Goal: Information Seeking & Learning: Learn about a topic

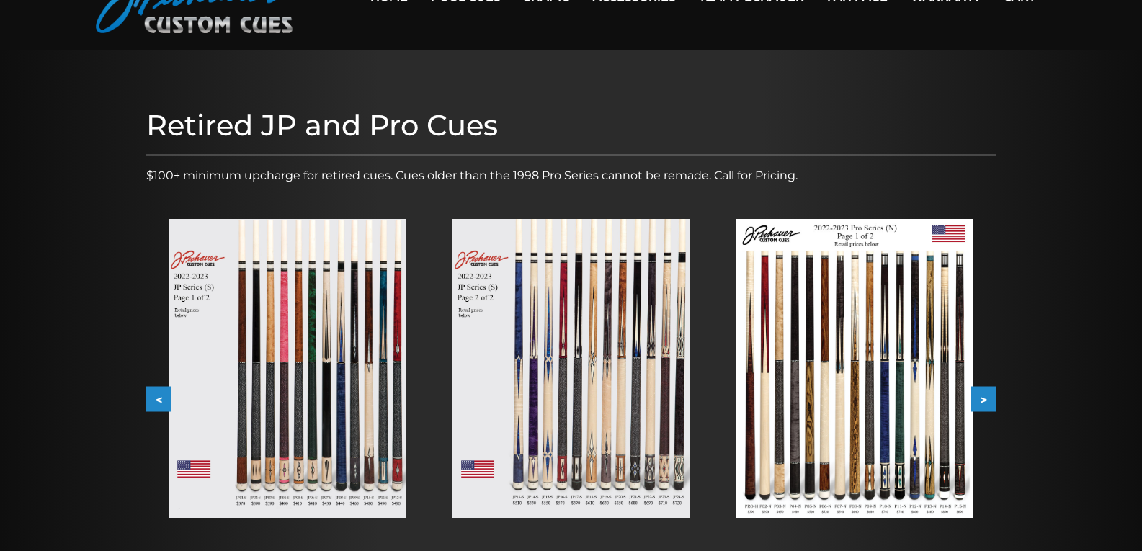
scroll to position [100, 0]
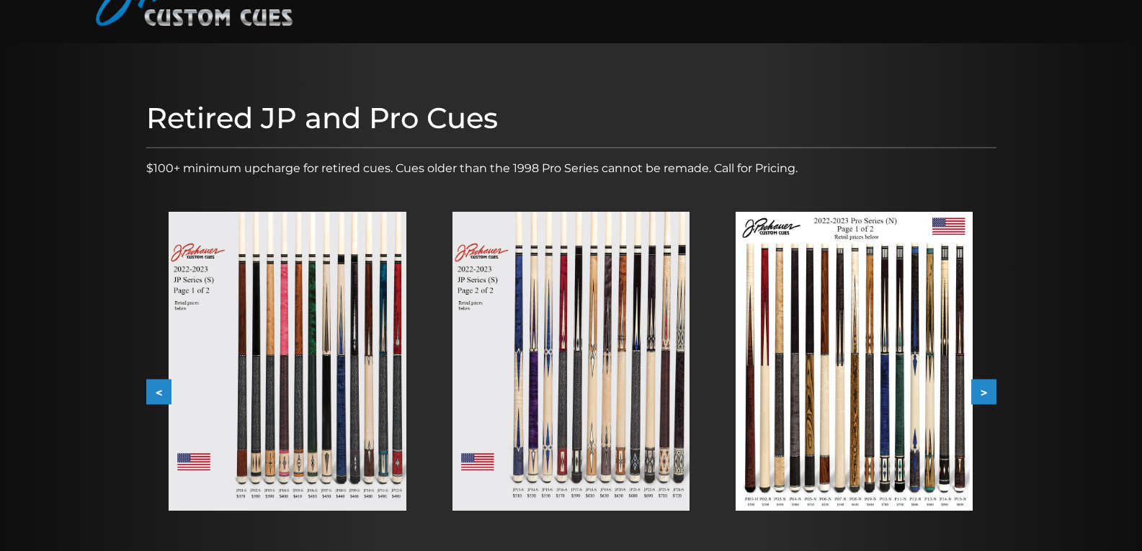
click at [987, 390] on button ">" at bounding box center [983, 392] width 25 height 25
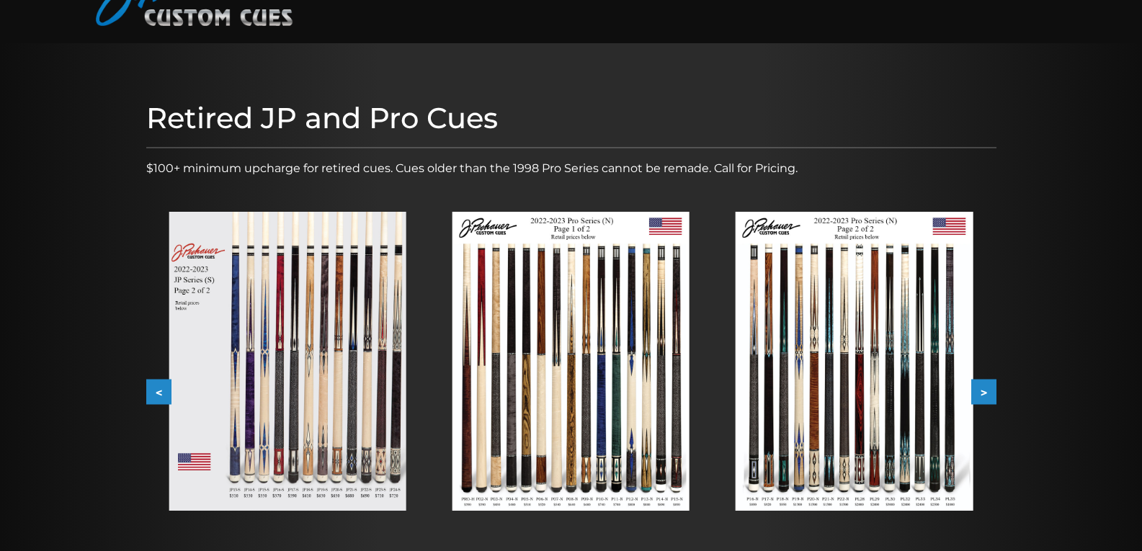
click at [987, 390] on button ">" at bounding box center [983, 392] width 25 height 25
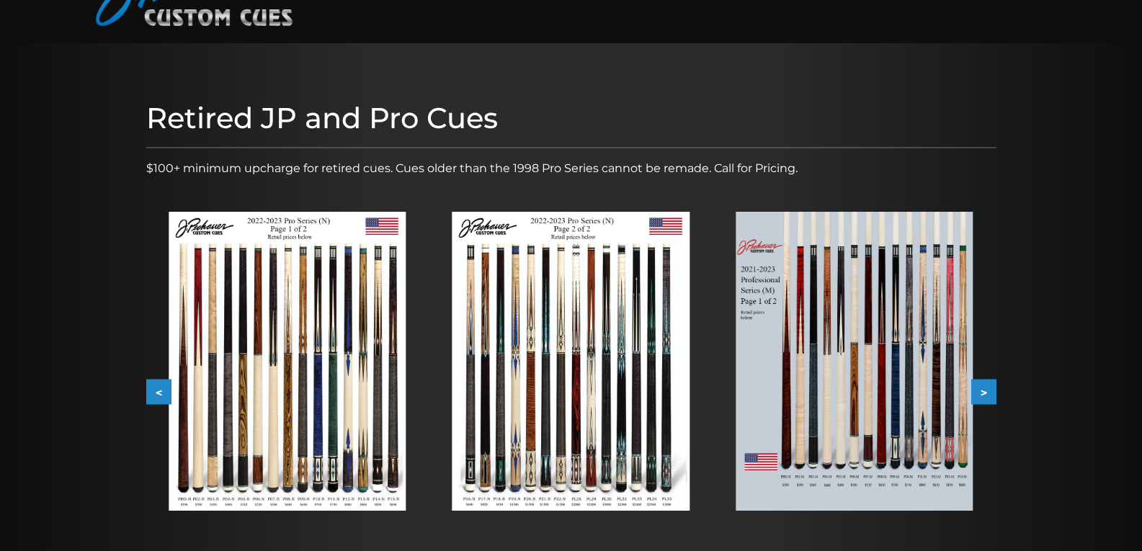
click at [889, 399] on img at bounding box center [853, 361] width 237 height 299
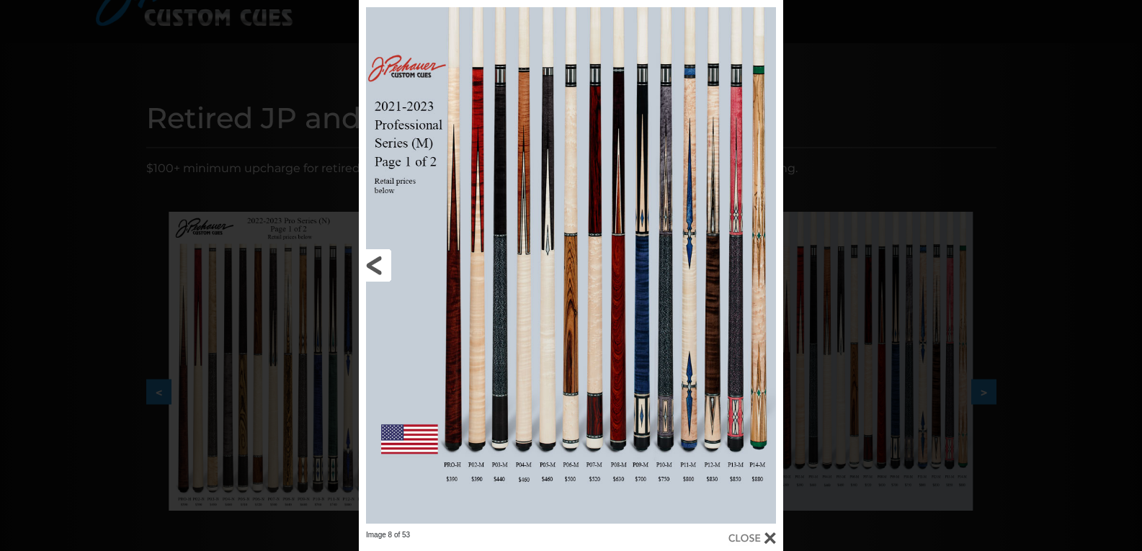
click at [498, 269] on link at bounding box center [454, 265] width 191 height 530
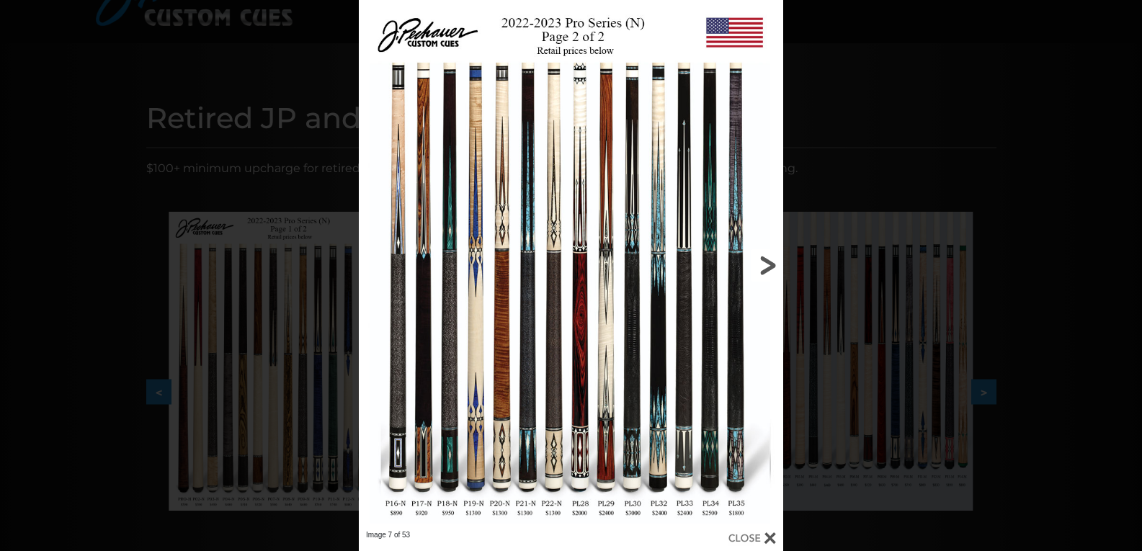
click at [775, 265] on link at bounding box center [687, 265] width 191 height 530
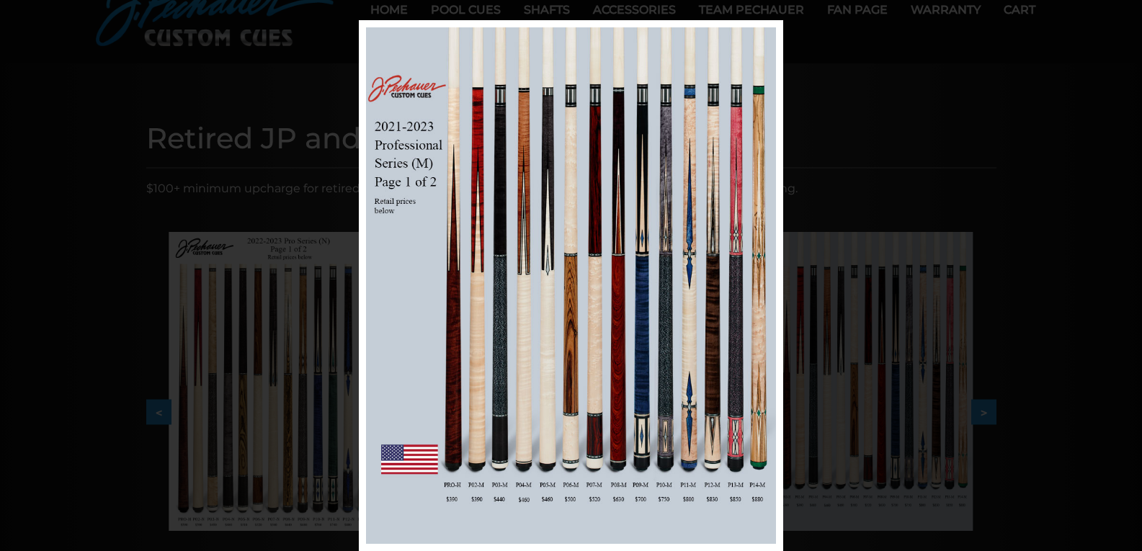
scroll to position [72, 0]
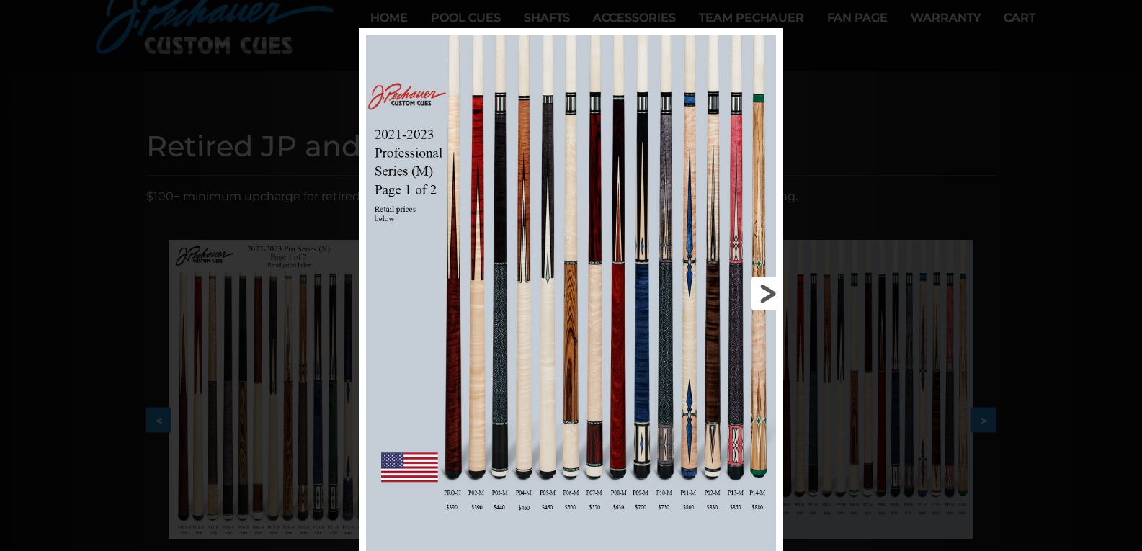
click at [766, 300] on link at bounding box center [687, 293] width 191 height 530
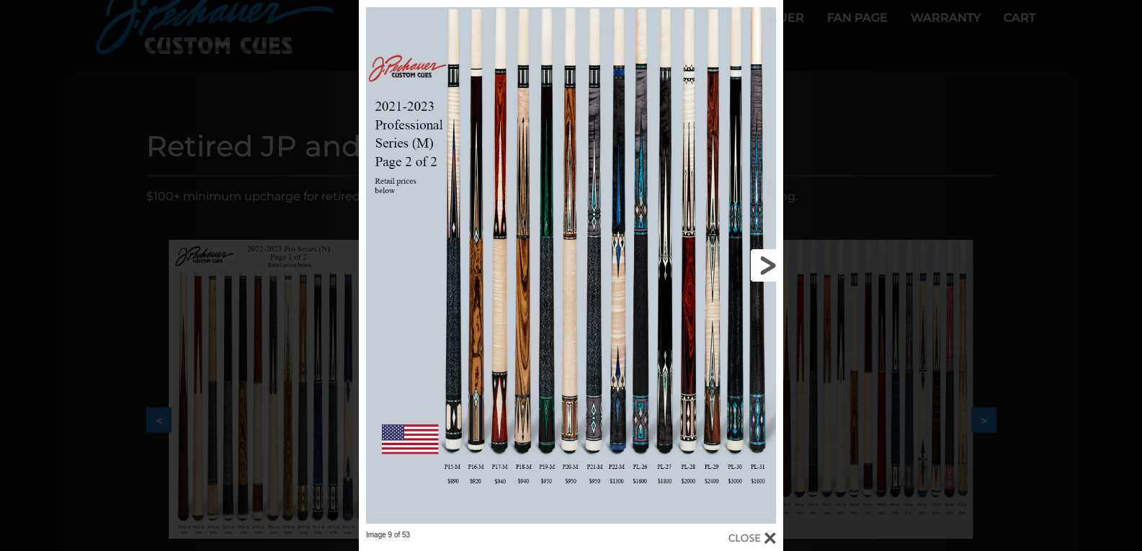
click at [763, 260] on link at bounding box center [687, 265] width 191 height 530
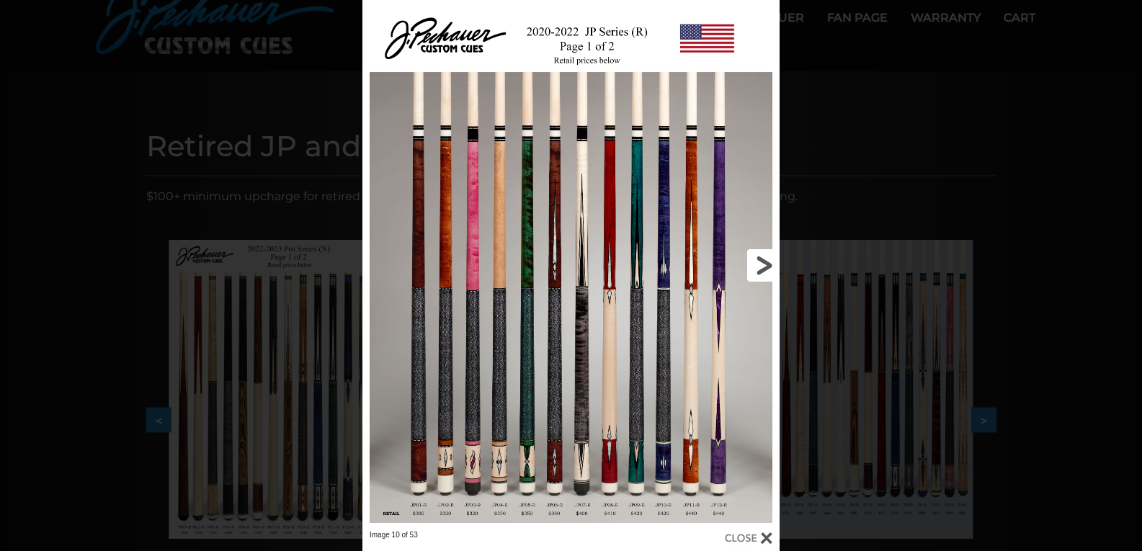
click at [763, 260] on link at bounding box center [685, 265] width 188 height 530
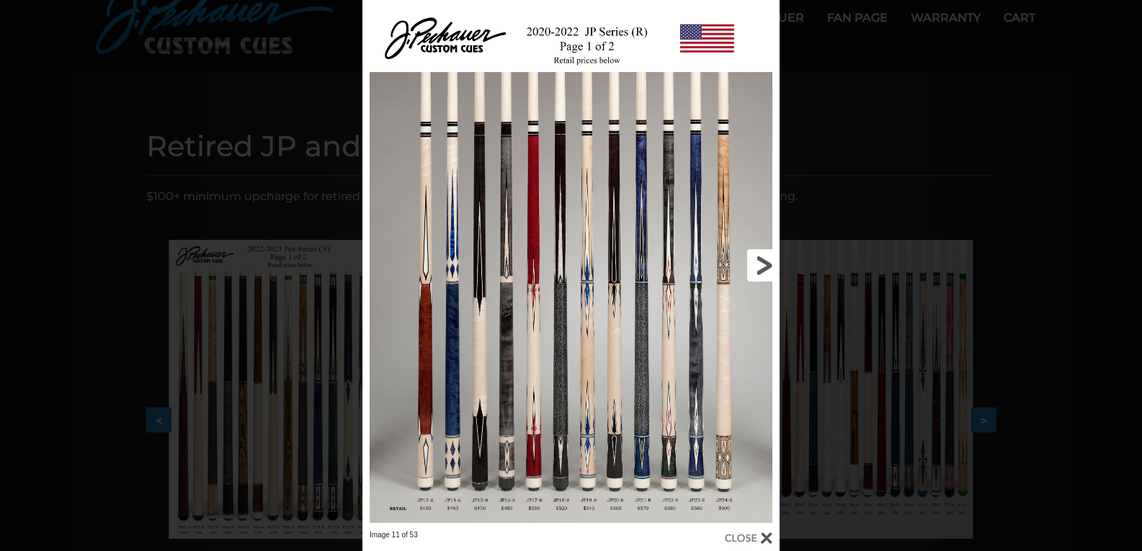
click at [763, 260] on link at bounding box center [685, 265] width 188 height 530
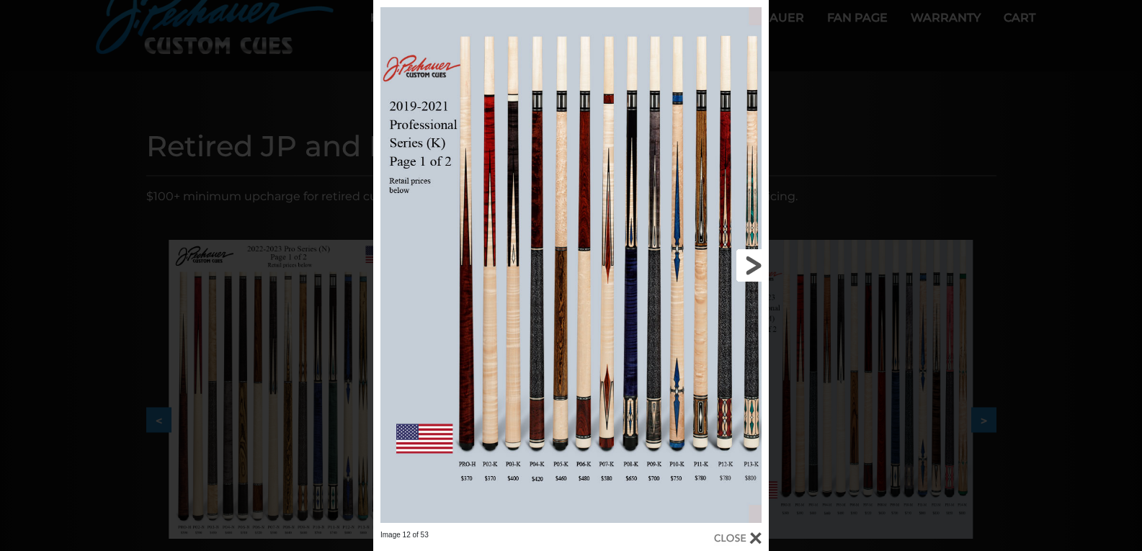
click at [748, 264] on link at bounding box center [680, 265] width 178 height 530
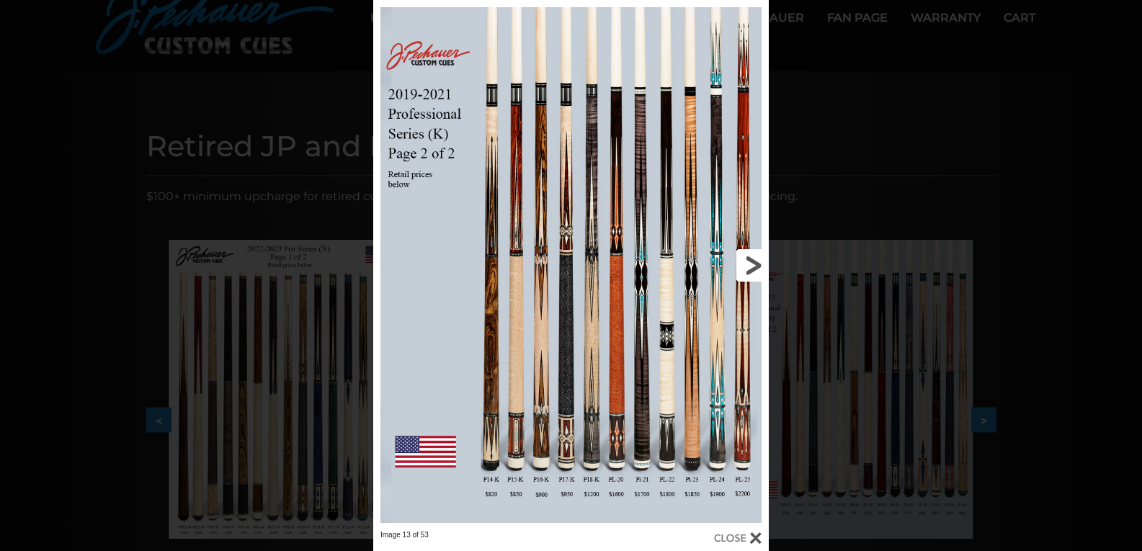
click at [748, 264] on link at bounding box center [680, 265] width 178 height 530
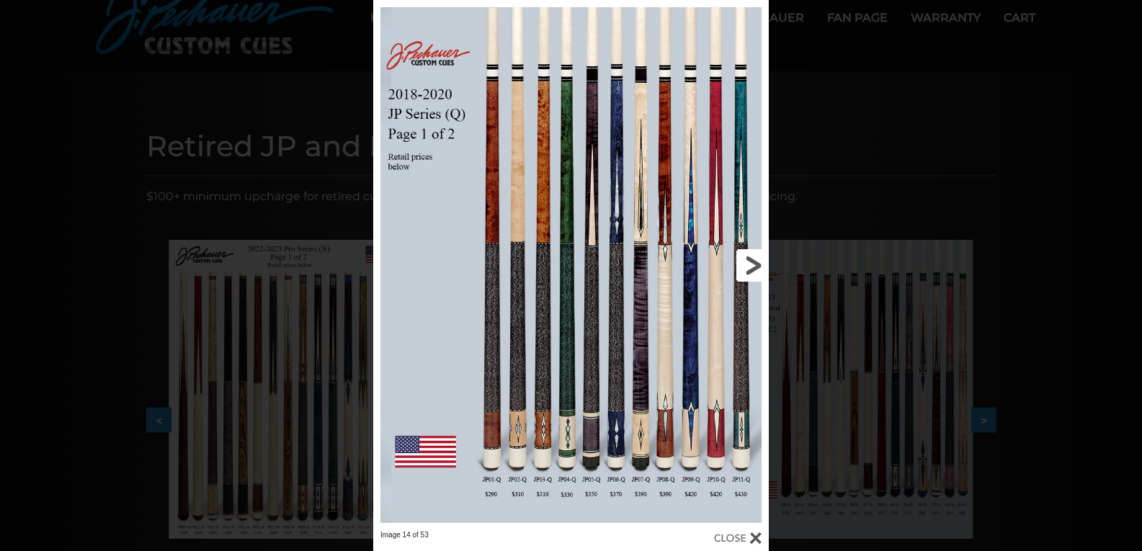
click at [748, 264] on link at bounding box center [680, 265] width 178 height 530
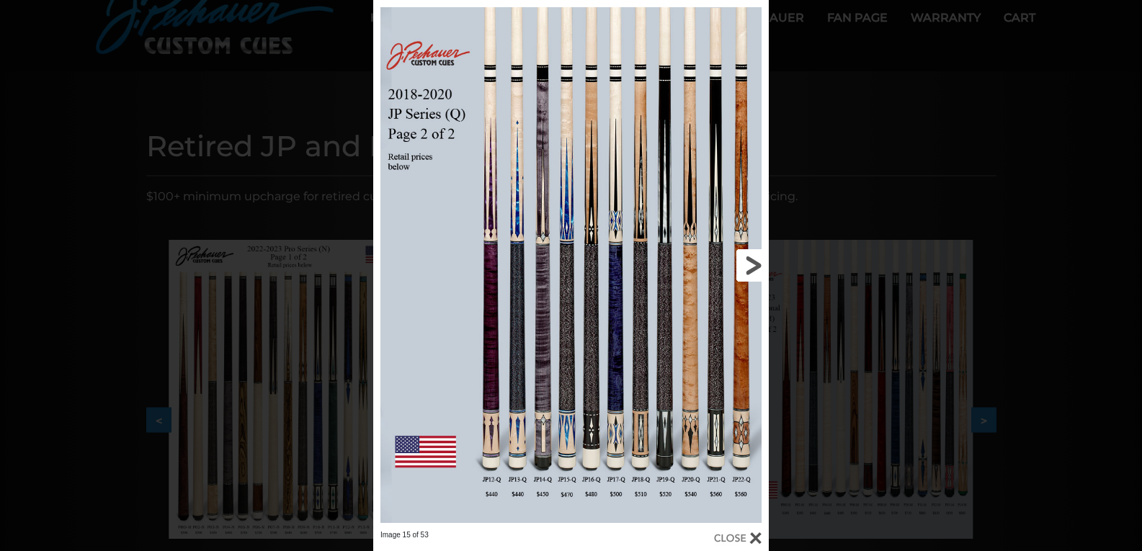
click at [748, 264] on link at bounding box center [680, 265] width 178 height 530
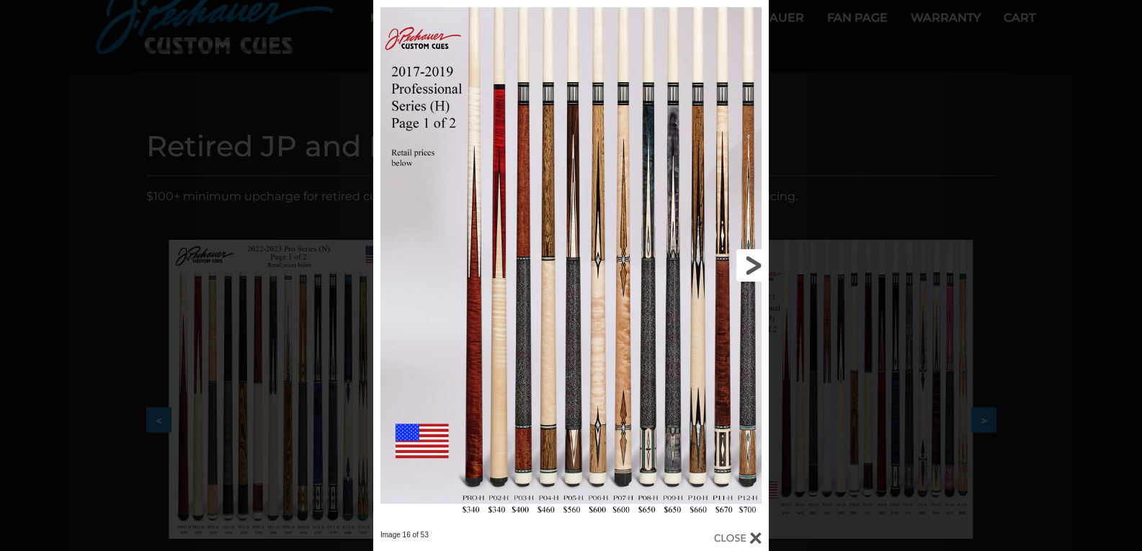
click at [748, 264] on link at bounding box center [680, 265] width 178 height 530
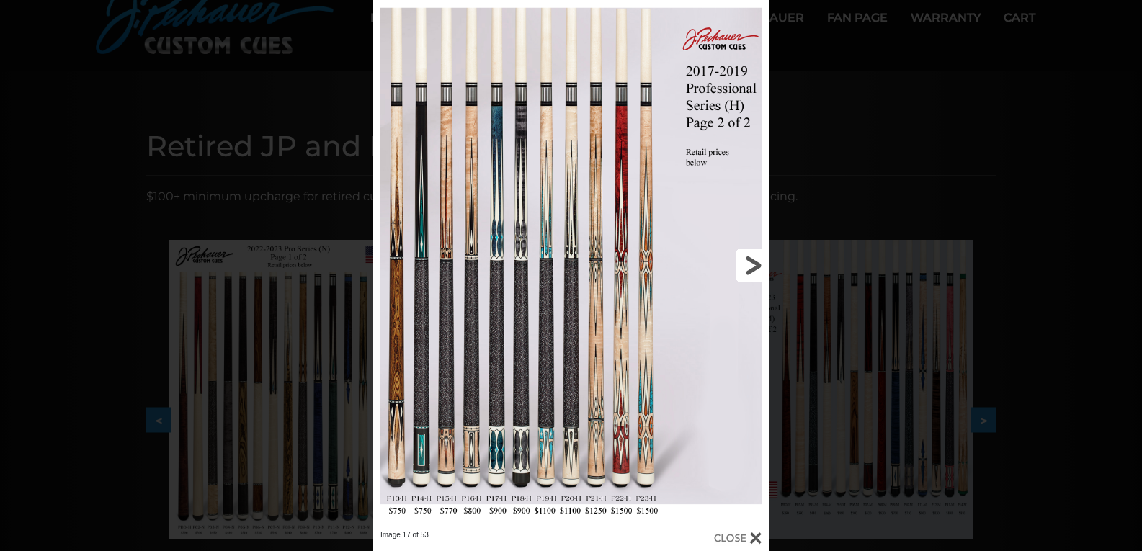
click at [748, 264] on link at bounding box center [680, 265] width 178 height 530
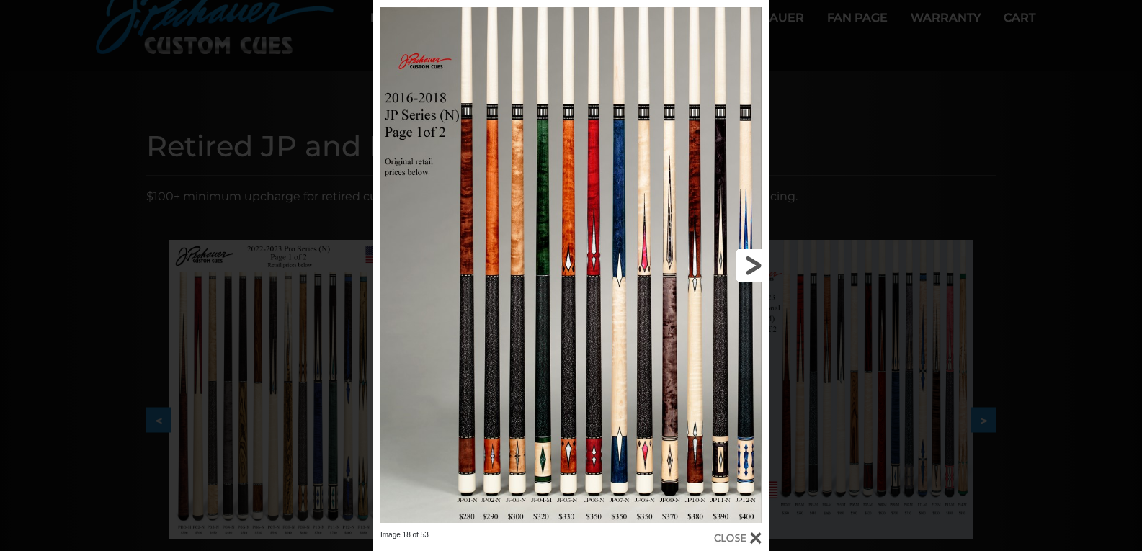
click at [755, 272] on link at bounding box center [680, 265] width 178 height 530
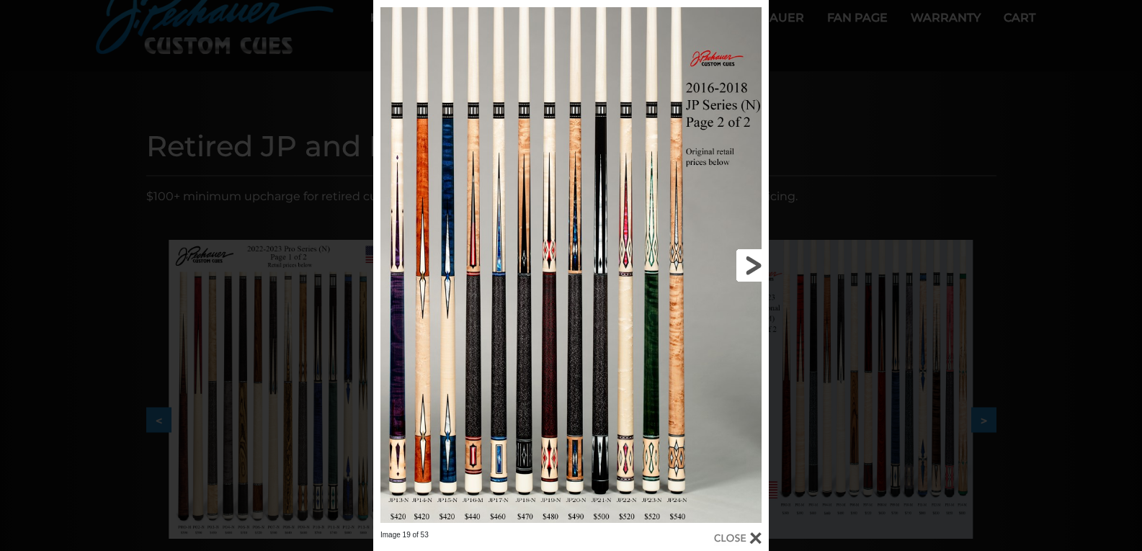
click at [755, 272] on link at bounding box center [680, 265] width 178 height 530
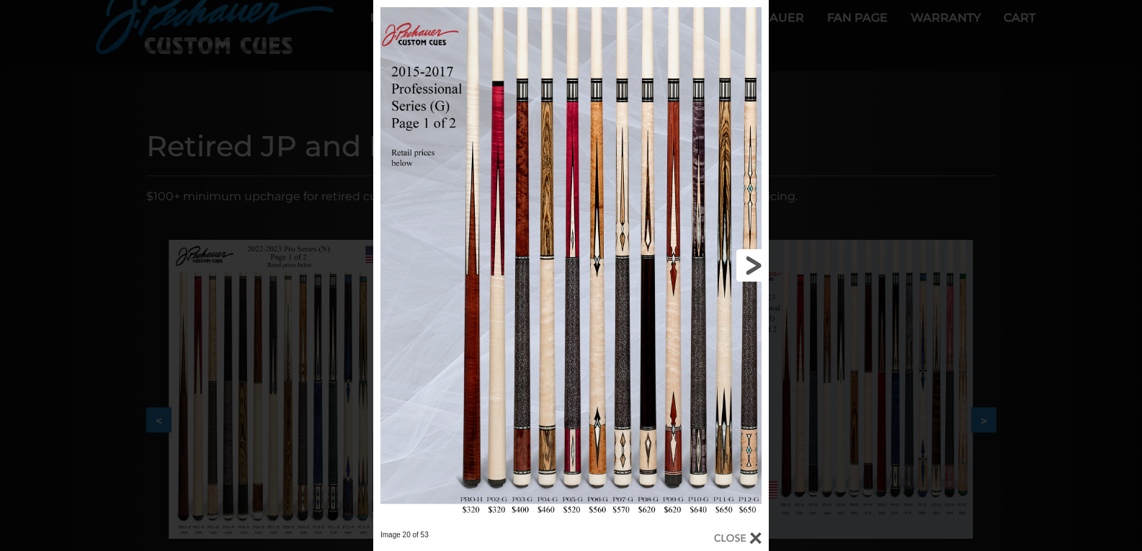
click at [755, 272] on link at bounding box center [680, 265] width 178 height 530
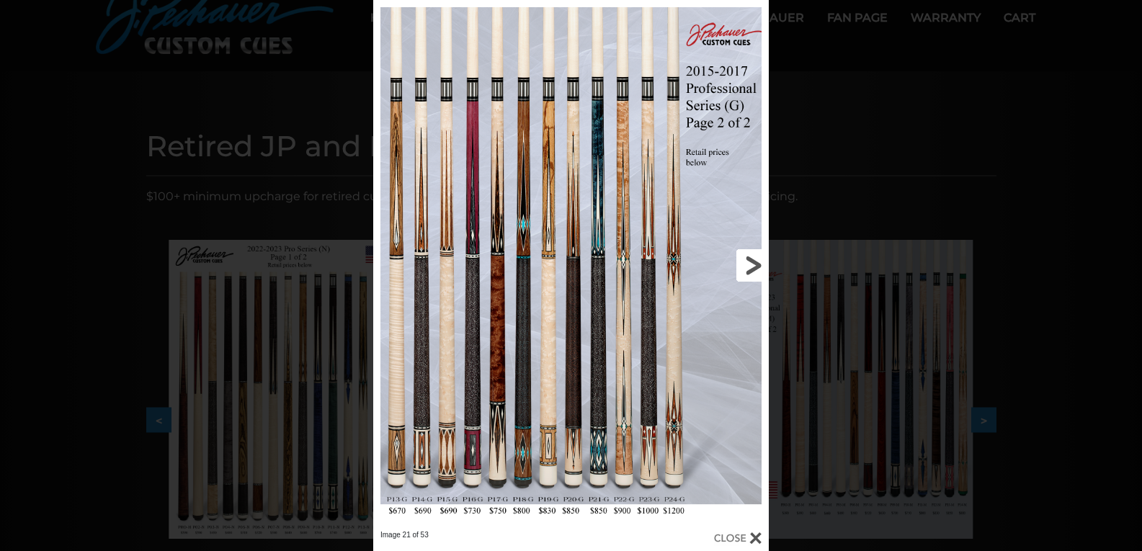
click at [755, 272] on link at bounding box center [680, 265] width 178 height 530
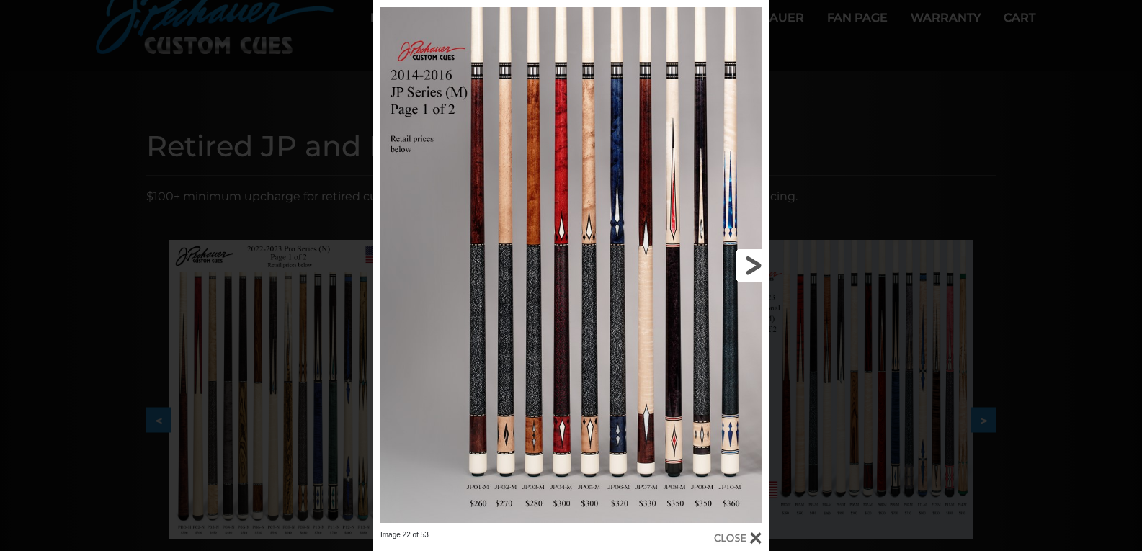
click at [757, 273] on link at bounding box center [680, 265] width 178 height 530
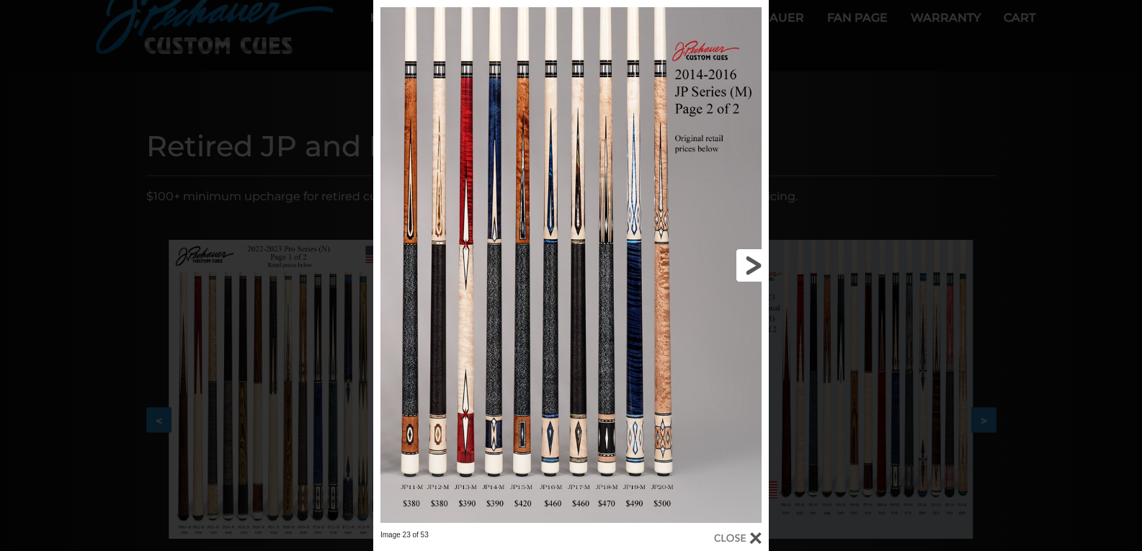
click at [748, 268] on link at bounding box center [680, 265] width 178 height 530
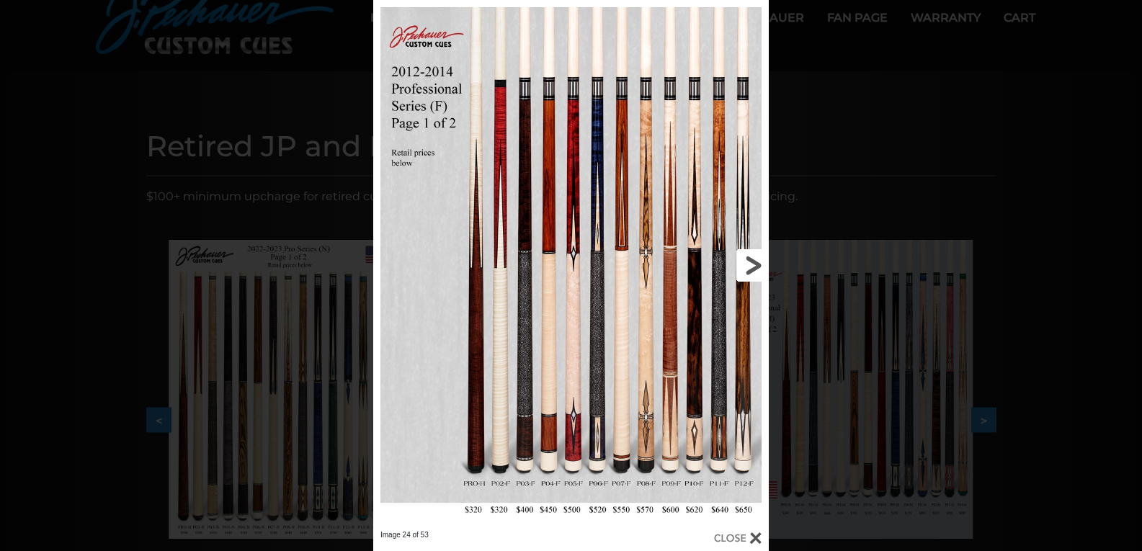
click at [743, 262] on link at bounding box center [680, 265] width 178 height 530
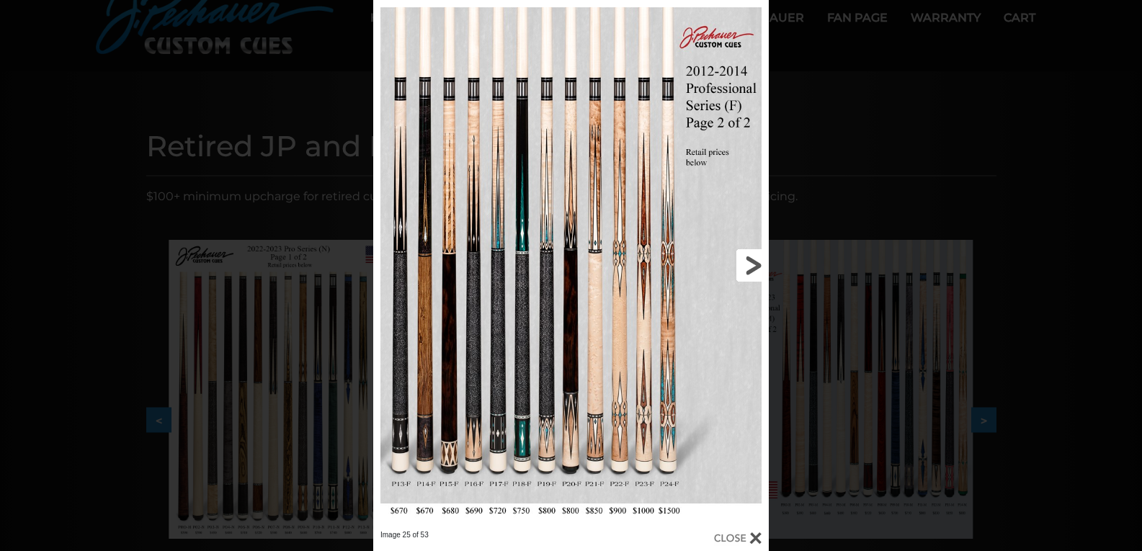
click at [743, 264] on link at bounding box center [680, 265] width 178 height 530
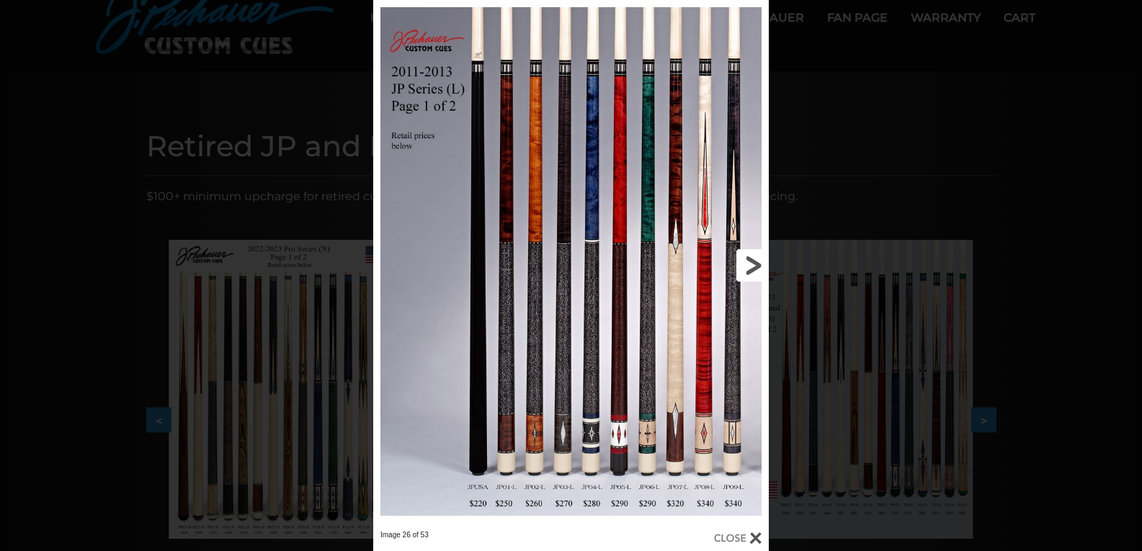
click at [743, 264] on link at bounding box center [680, 265] width 178 height 530
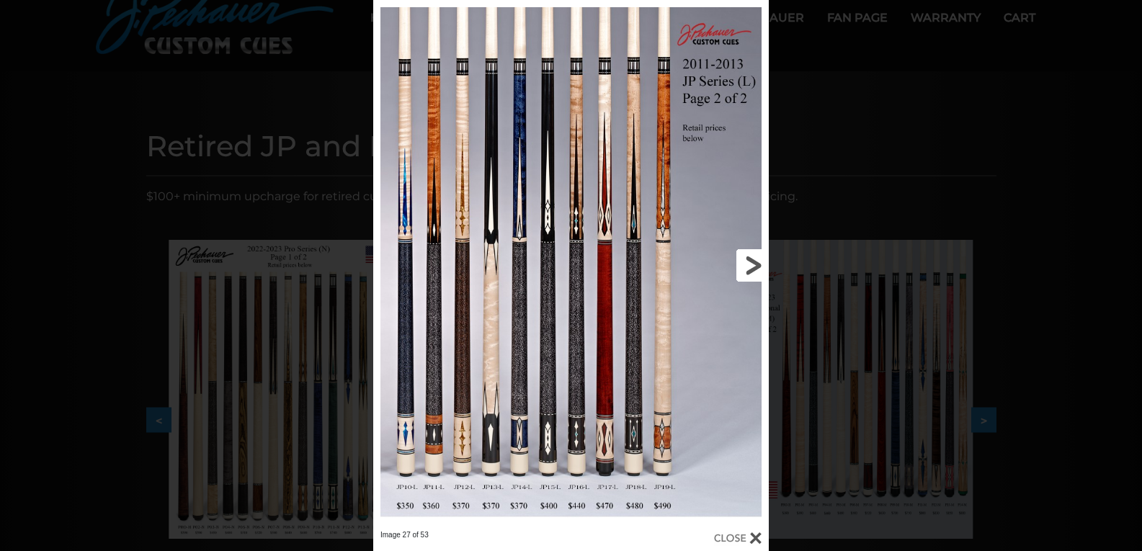
click at [743, 264] on link at bounding box center [680, 265] width 178 height 530
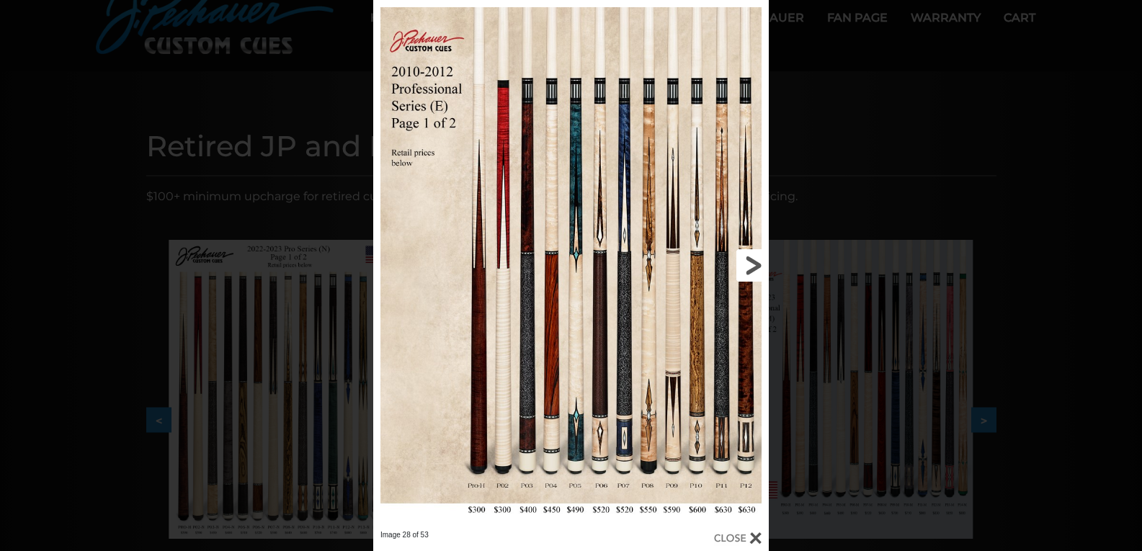
click at [745, 265] on link at bounding box center [680, 265] width 178 height 530
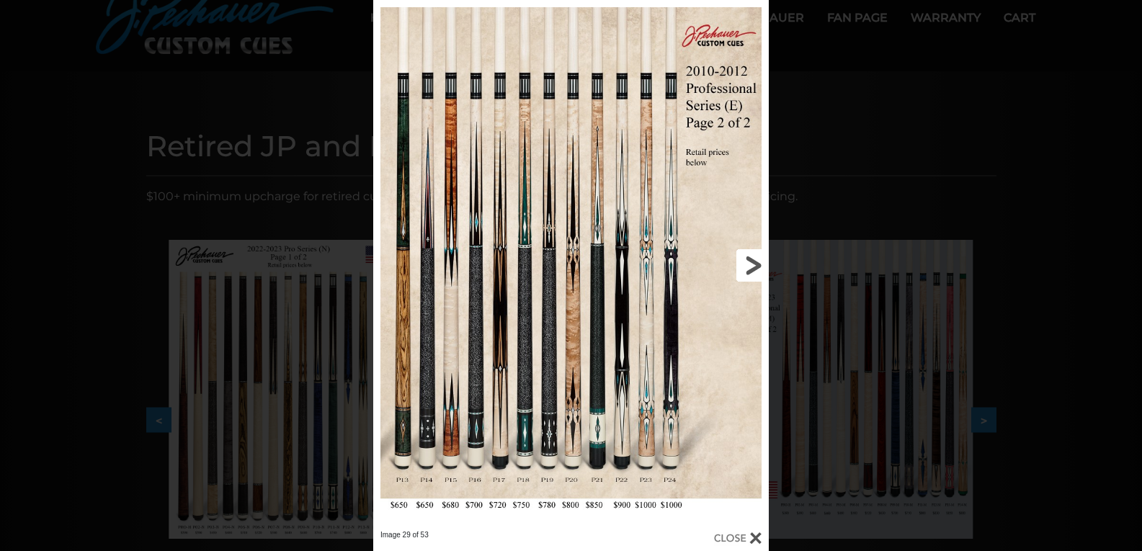
click at [745, 265] on link at bounding box center [680, 265] width 178 height 530
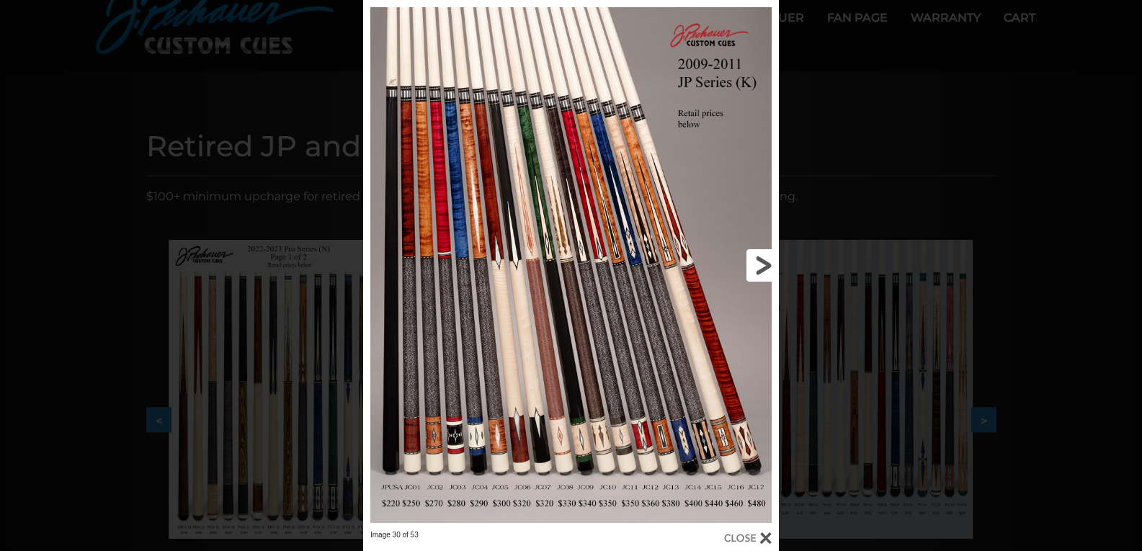
click at [760, 264] on link at bounding box center [684, 265] width 187 height 530
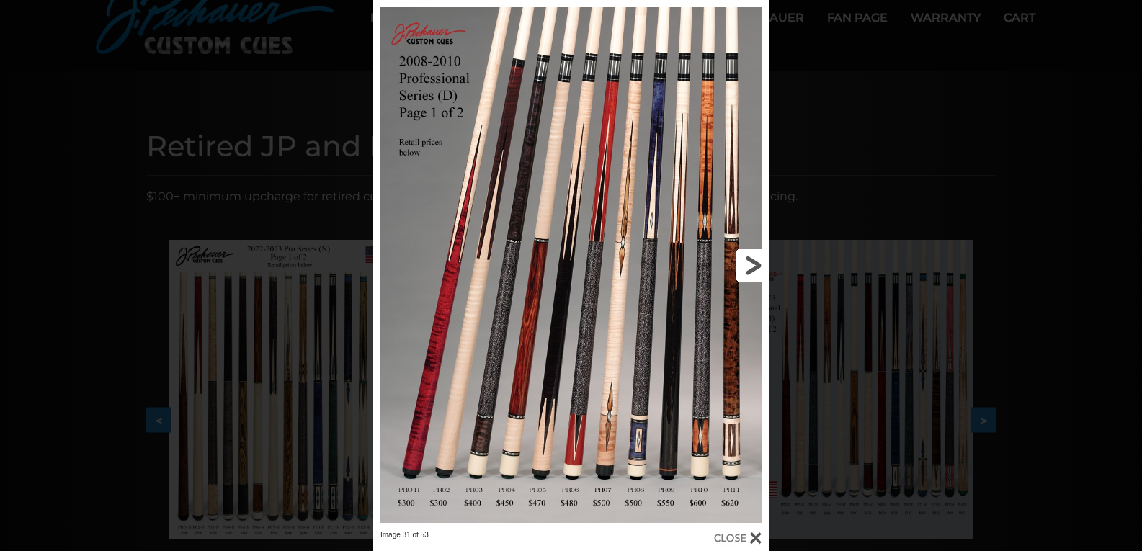
click at [754, 261] on link at bounding box center [680, 265] width 178 height 530
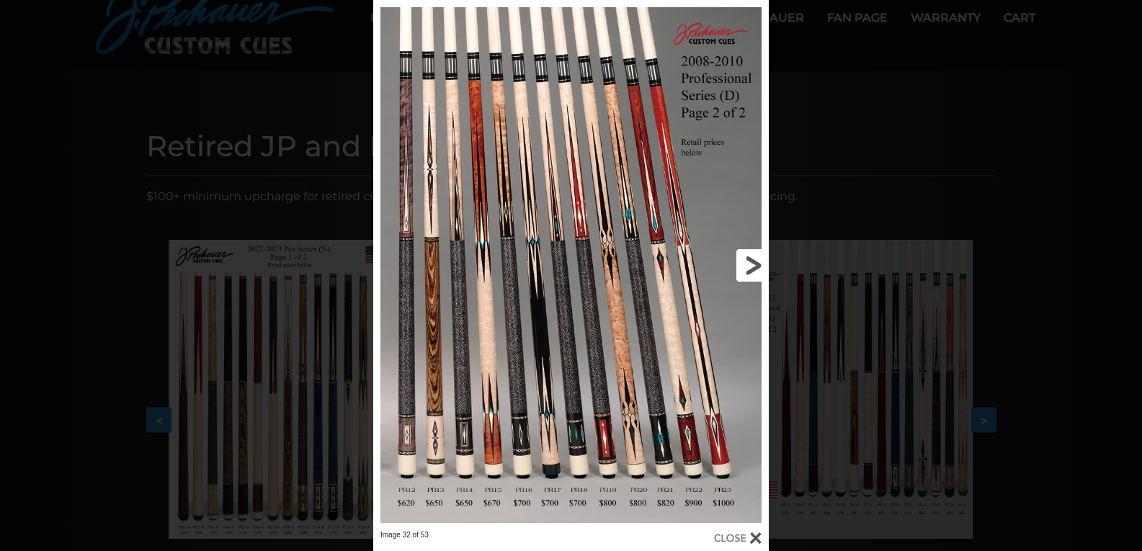
click at [754, 261] on link at bounding box center [680, 265] width 178 height 530
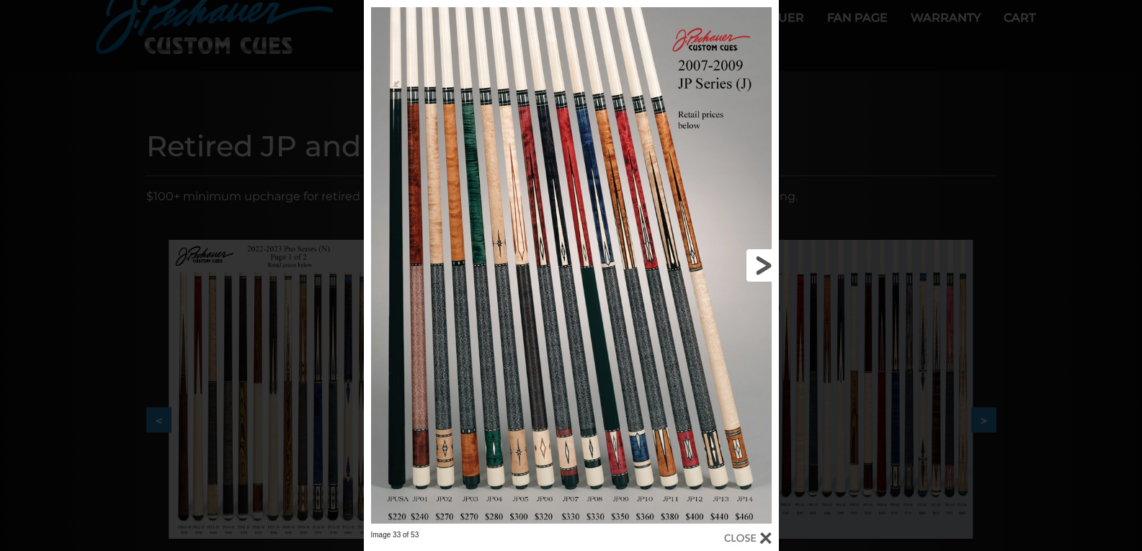
click at [754, 261] on link at bounding box center [684, 265] width 187 height 530
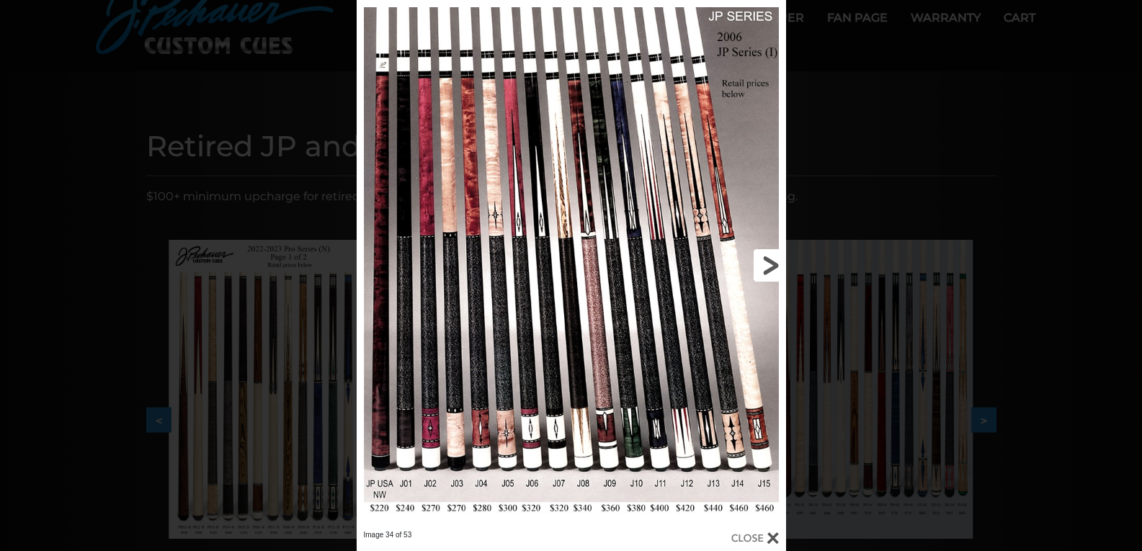
click at [754, 261] on link at bounding box center [688, 265] width 193 height 530
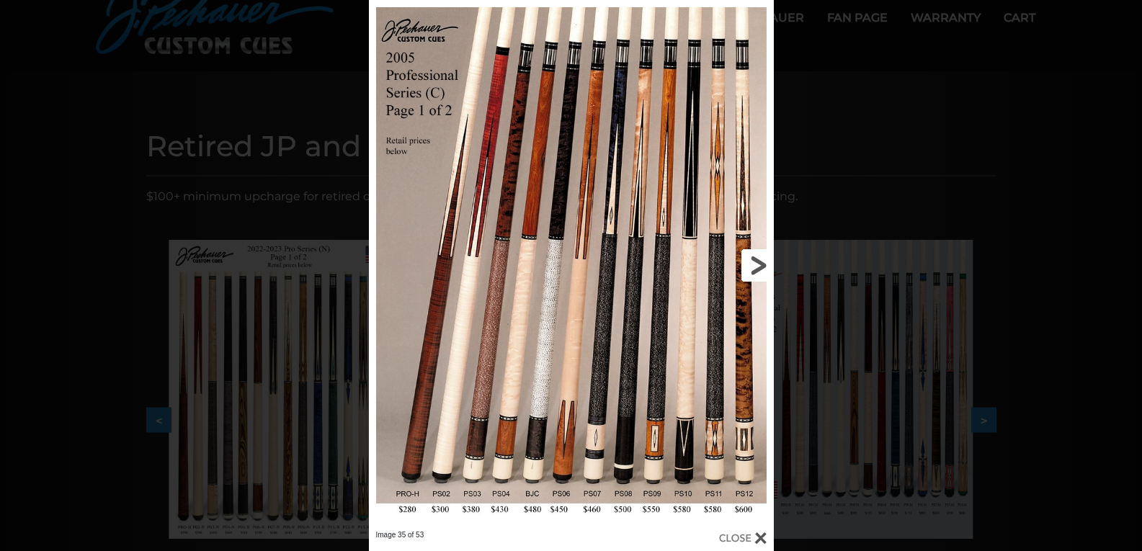
click at [755, 261] on link at bounding box center [682, 265] width 182 height 530
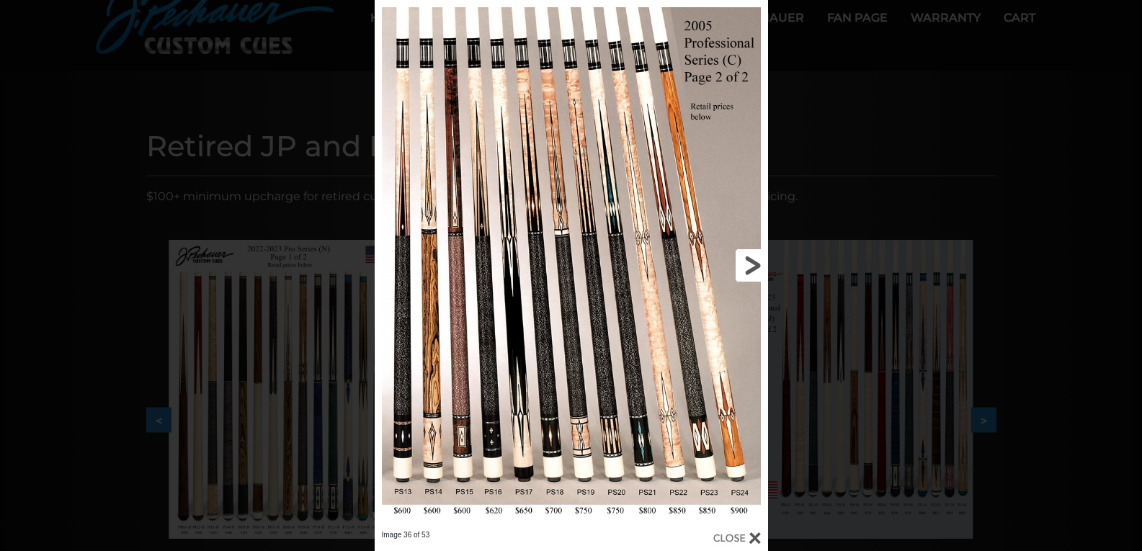
click at [755, 261] on link at bounding box center [679, 265] width 177 height 530
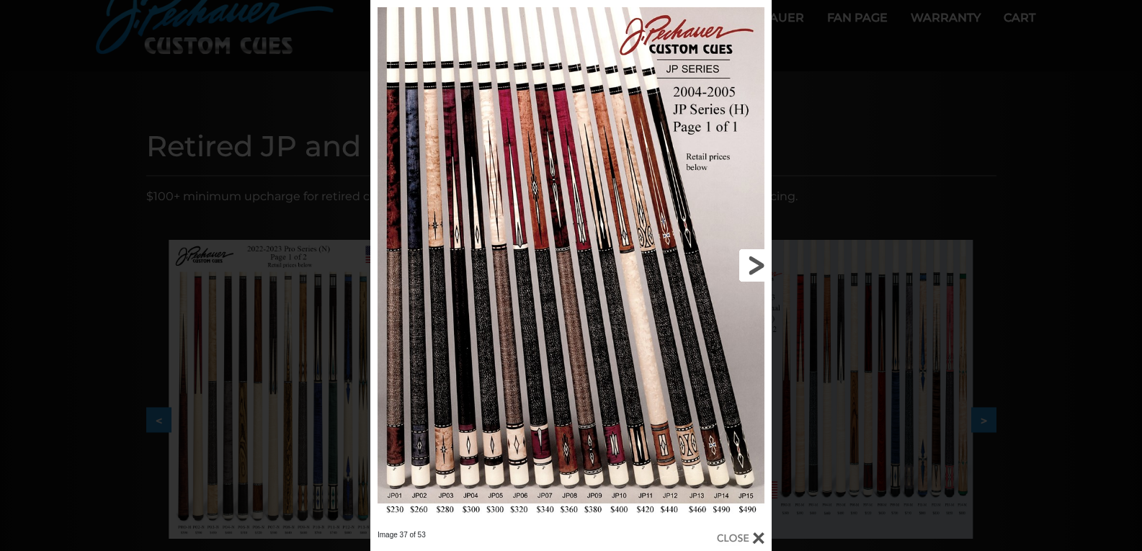
click at [755, 261] on link at bounding box center [681, 265] width 181 height 530
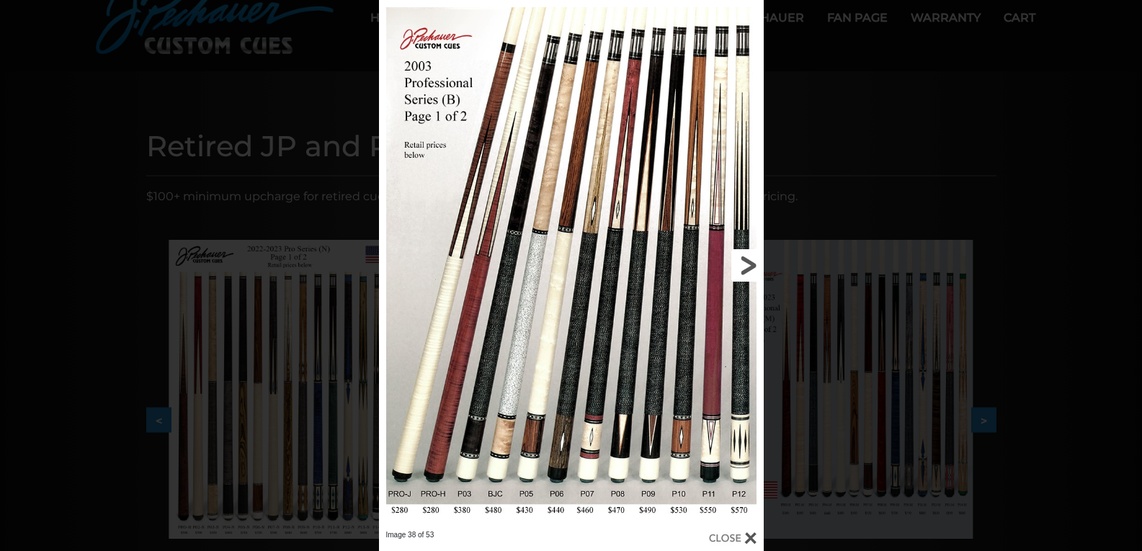
click at [755, 261] on link at bounding box center [676, 265] width 173 height 530
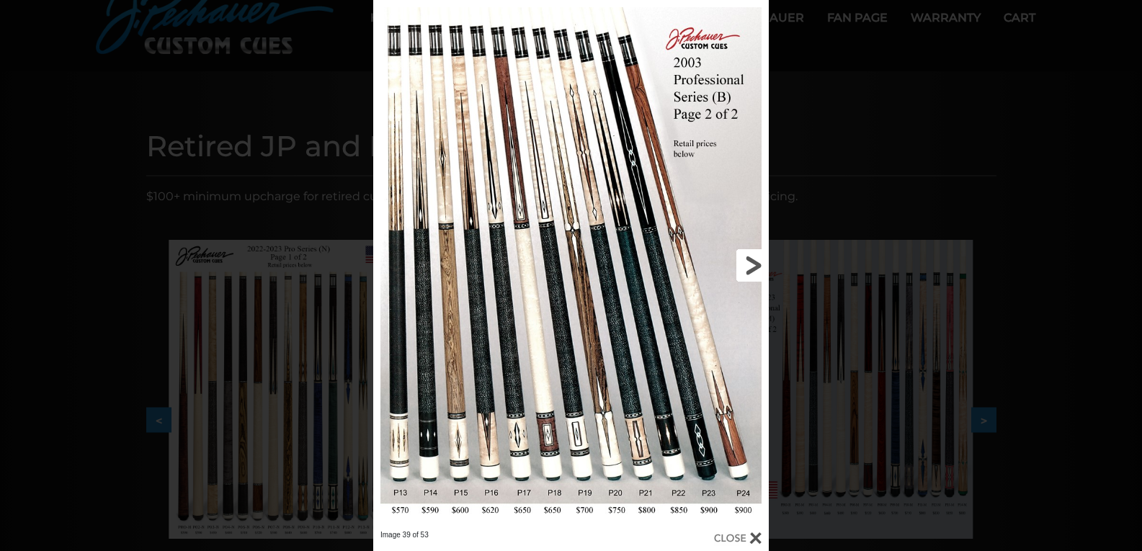
click at [755, 261] on link at bounding box center [680, 265] width 178 height 530
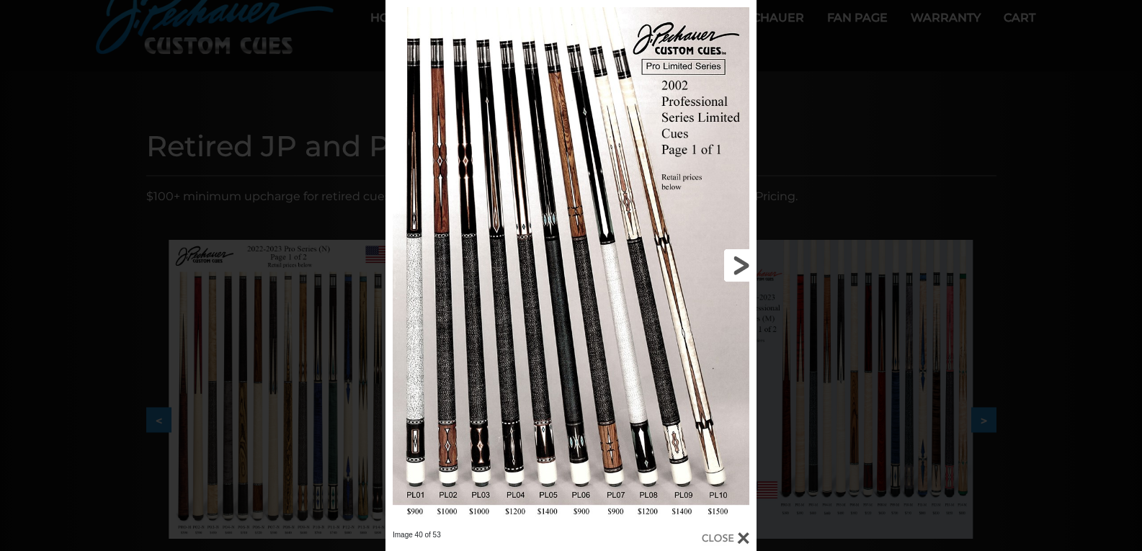
click at [732, 261] on link at bounding box center [672, 265] width 167 height 530
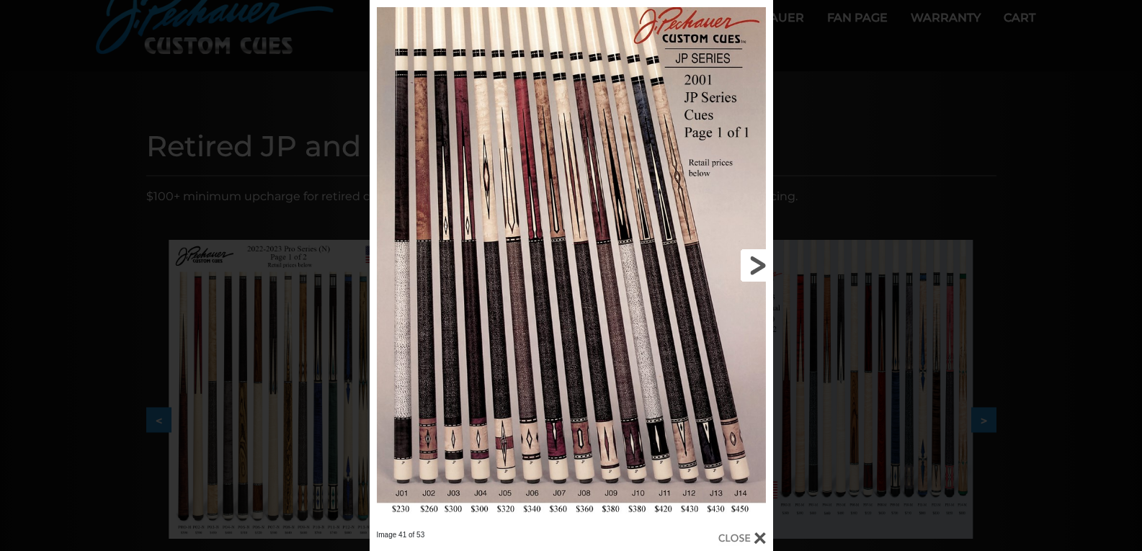
click at [748, 269] on link at bounding box center [681, 265] width 181 height 530
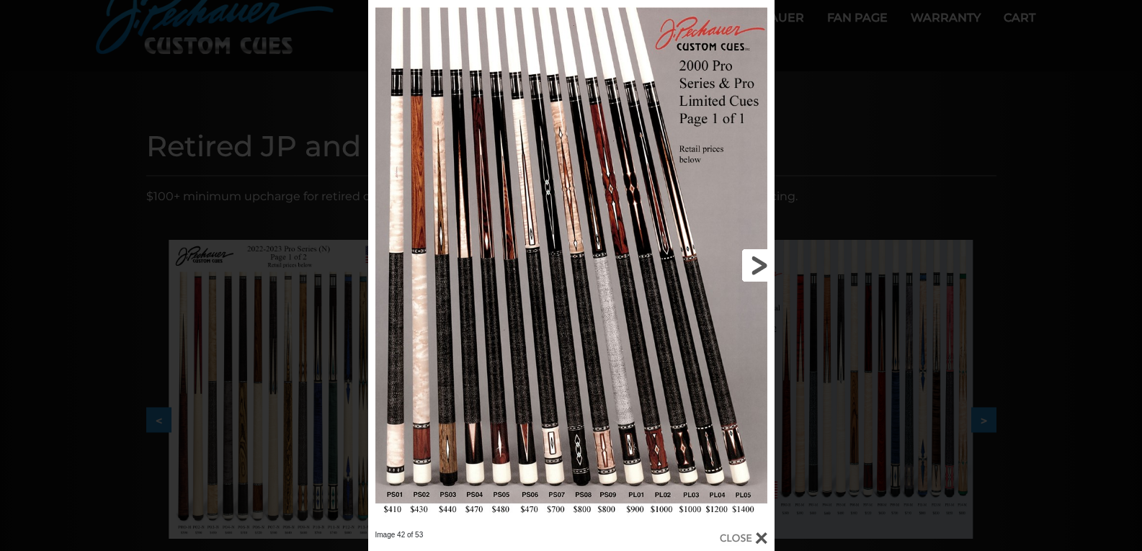
click at [748, 269] on link at bounding box center [682, 265] width 183 height 530
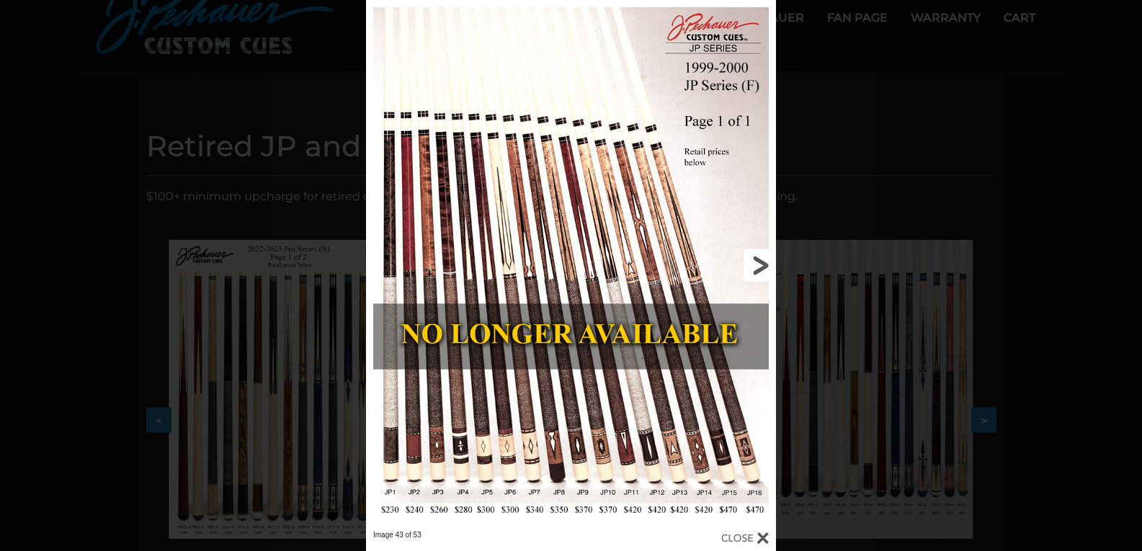
click at [763, 273] on link at bounding box center [683, 265] width 184 height 530
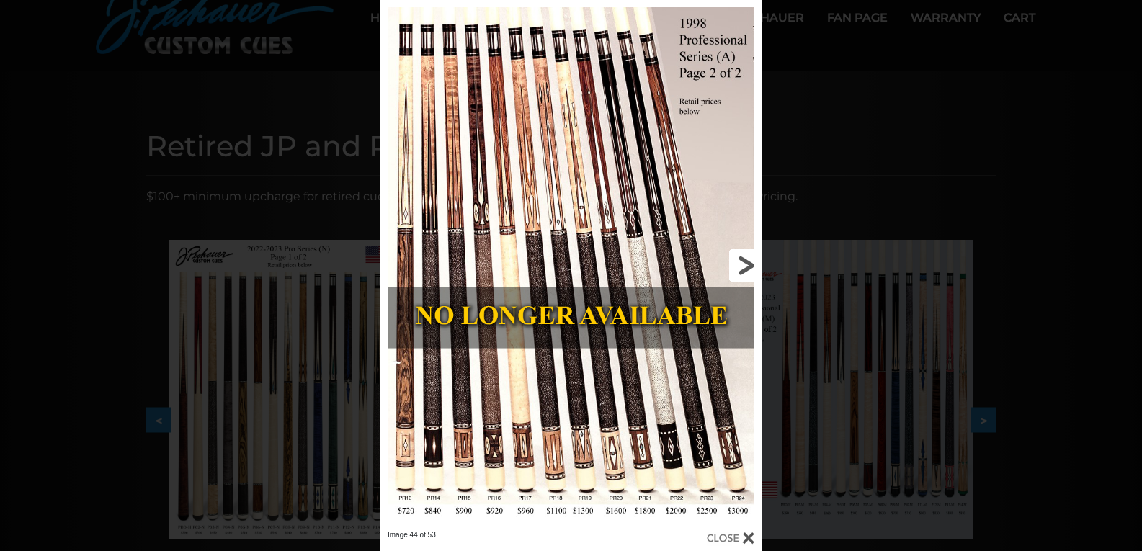
click at [742, 266] on link at bounding box center [675, 265] width 171 height 530
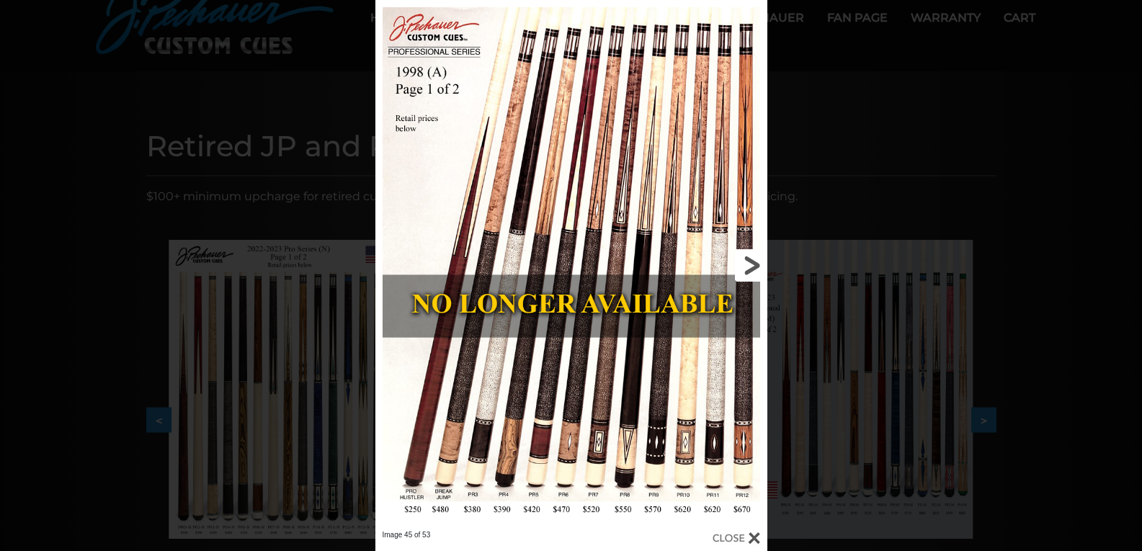
click at [754, 272] on link at bounding box center [679, 265] width 176 height 530
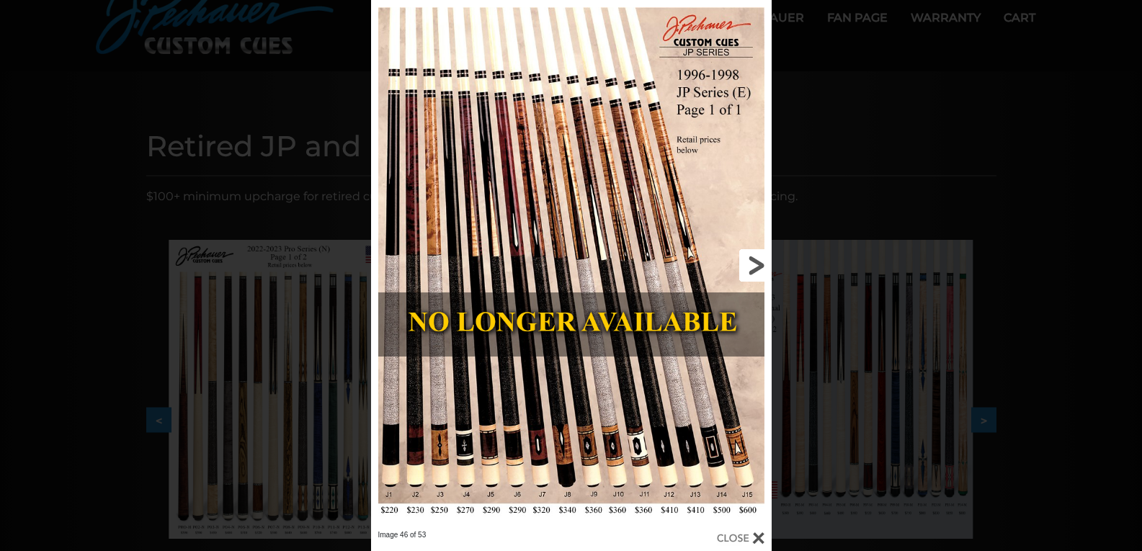
click at [753, 263] on link at bounding box center [681, 265] width 180 height 530
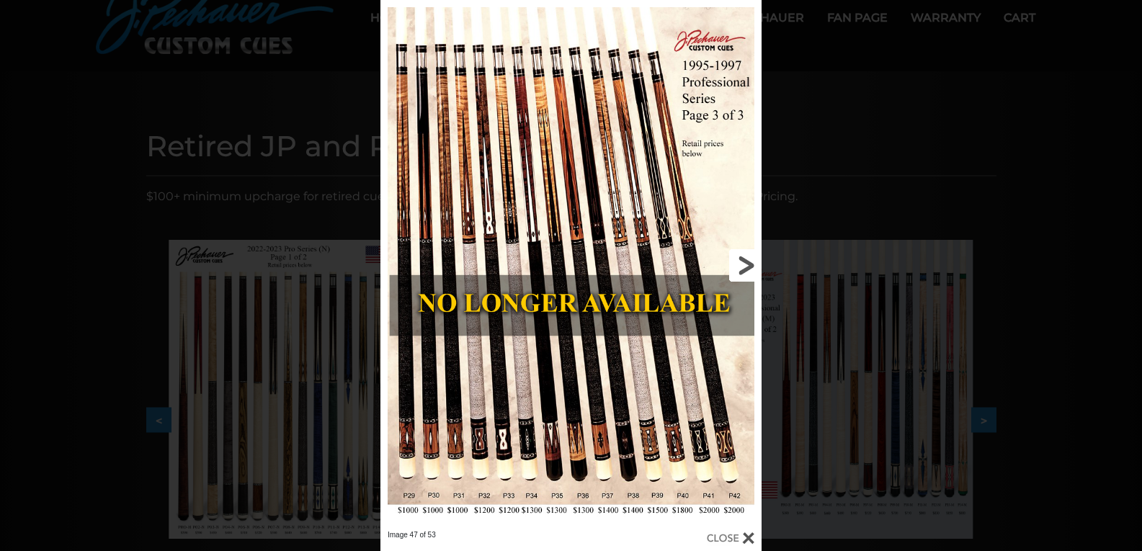
click at [742, 266] on link at bounding box center [675, 265] width 171 height 530
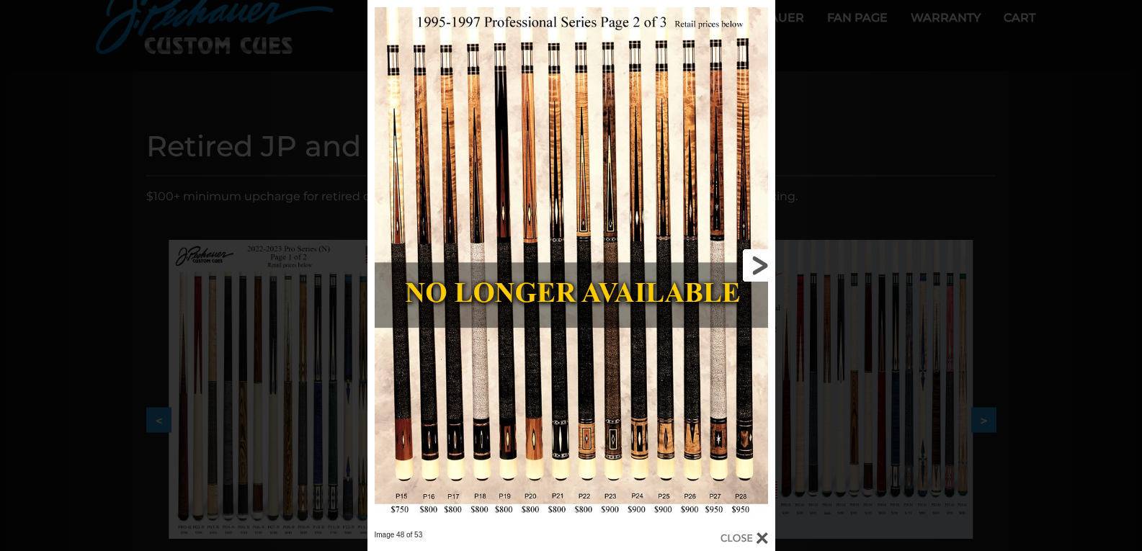
click at [757, 267] on link at bounding box center [683, 265] width 184 height 530
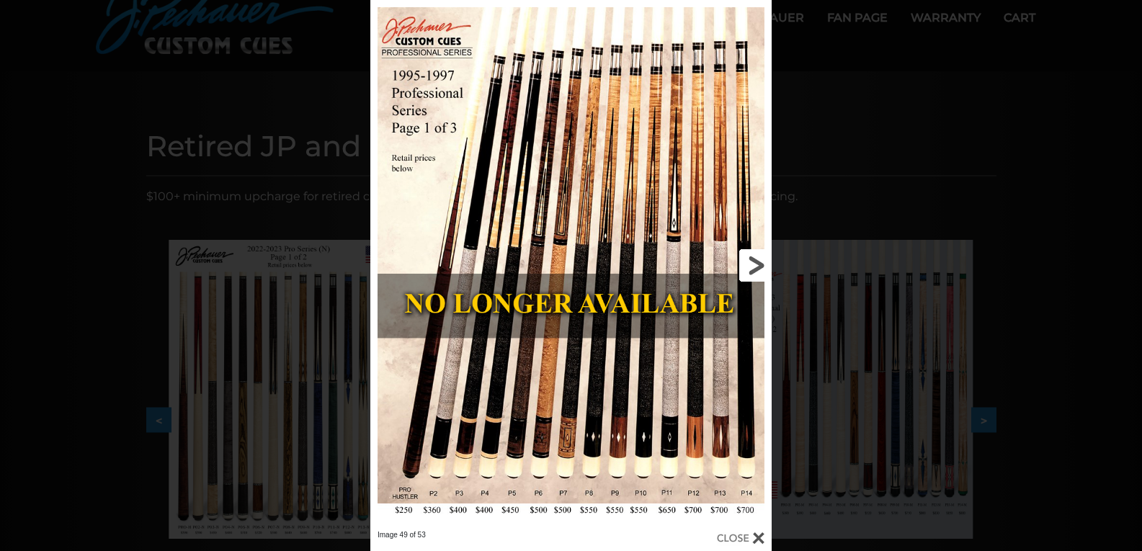
click at [758, 269] on link at bounding box center [681, 265] width 181 height 530
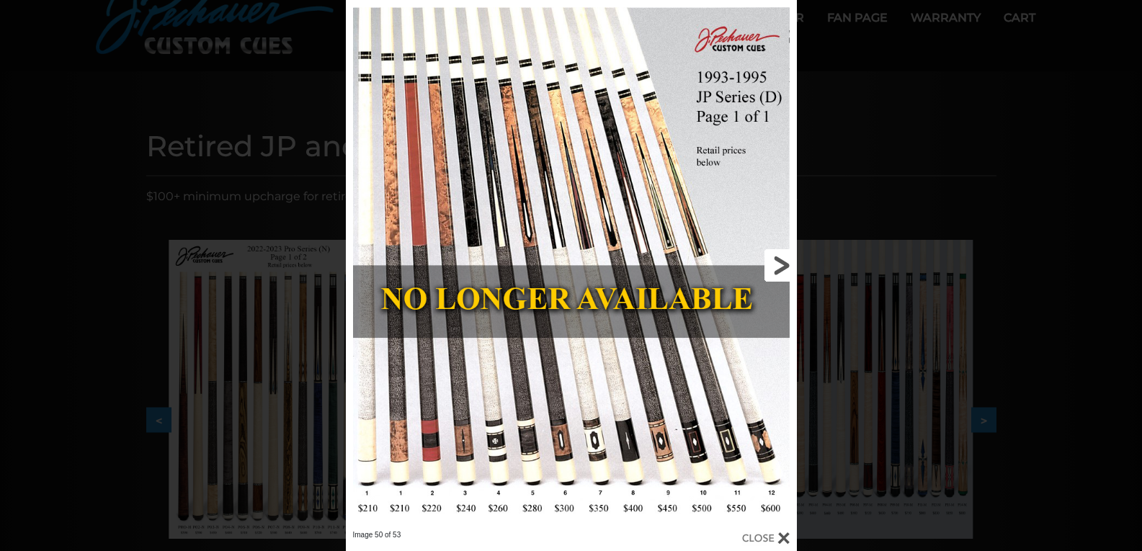
click at [781, 266] on link at bounding box center [694, 265] width 203 height 530
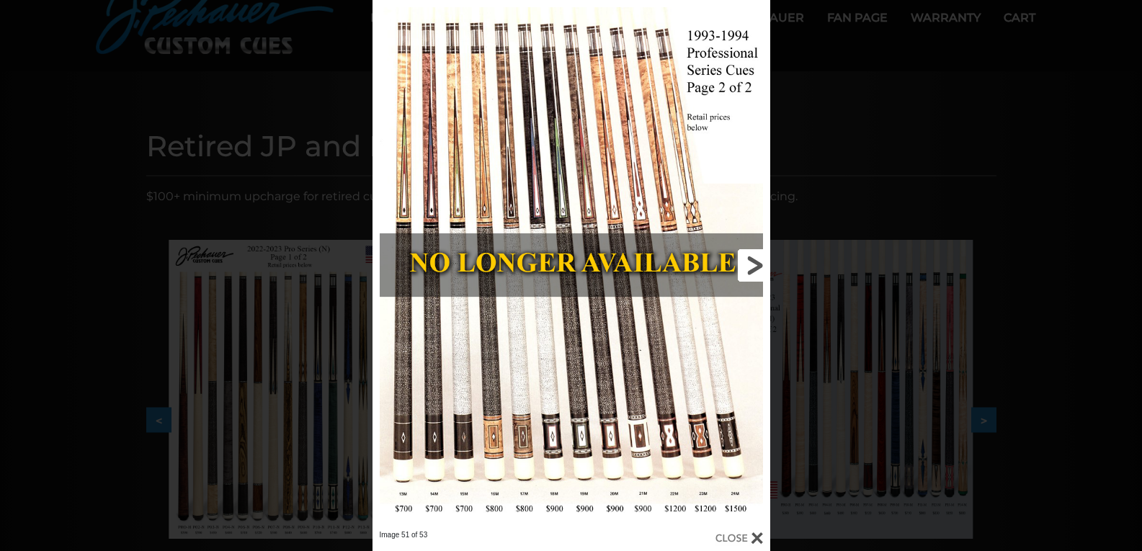
click at [755, 265] on link at bounding box center [680, 265] width 179 height 530
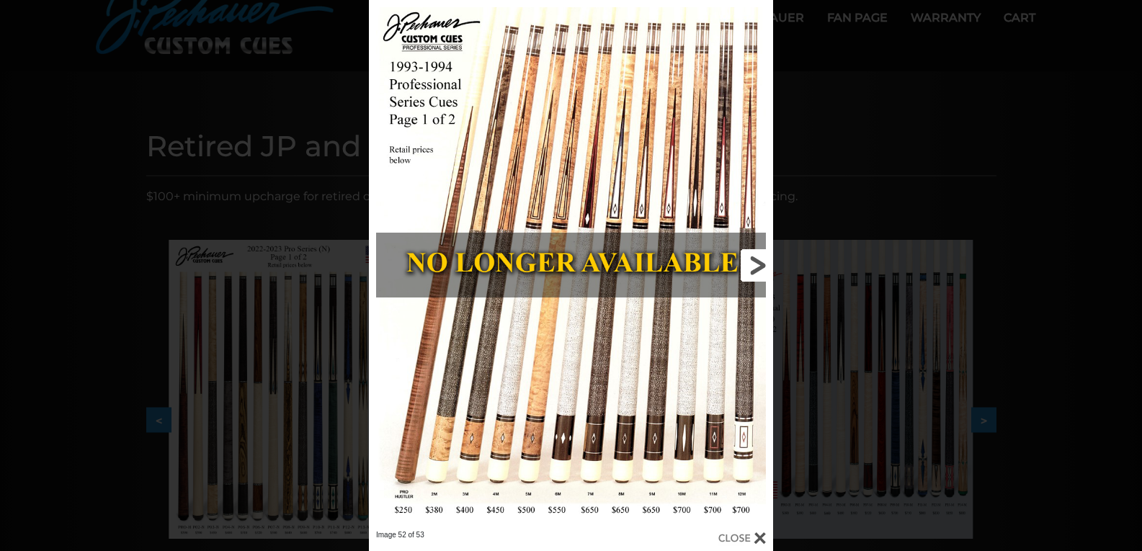
click at [755, 265] on link at bounding box center [681, 265] width 181 height 530
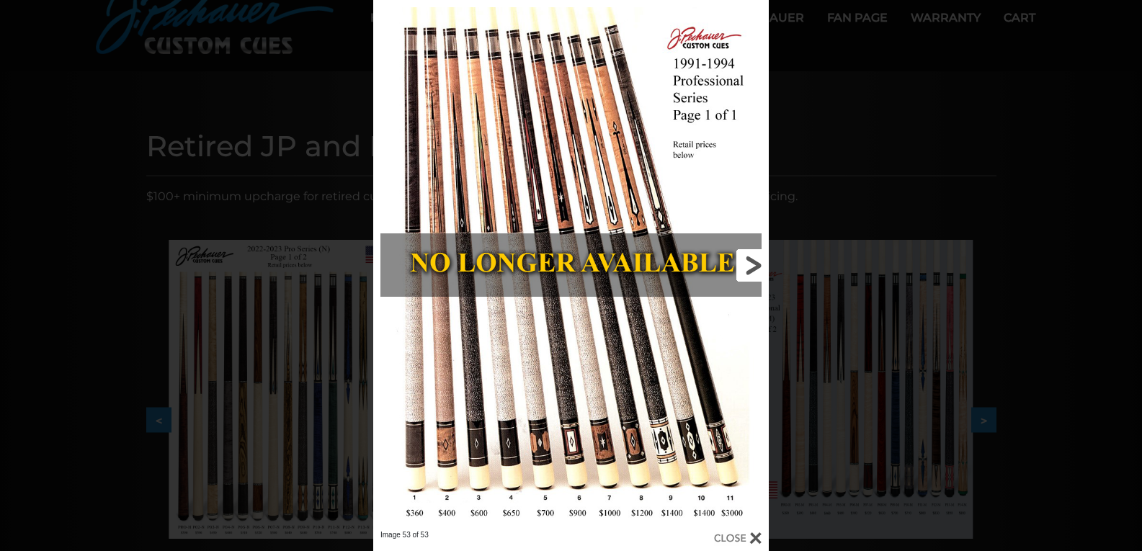
click at [755, 265] on link at bounding box center [680, 265] width 178 height 530
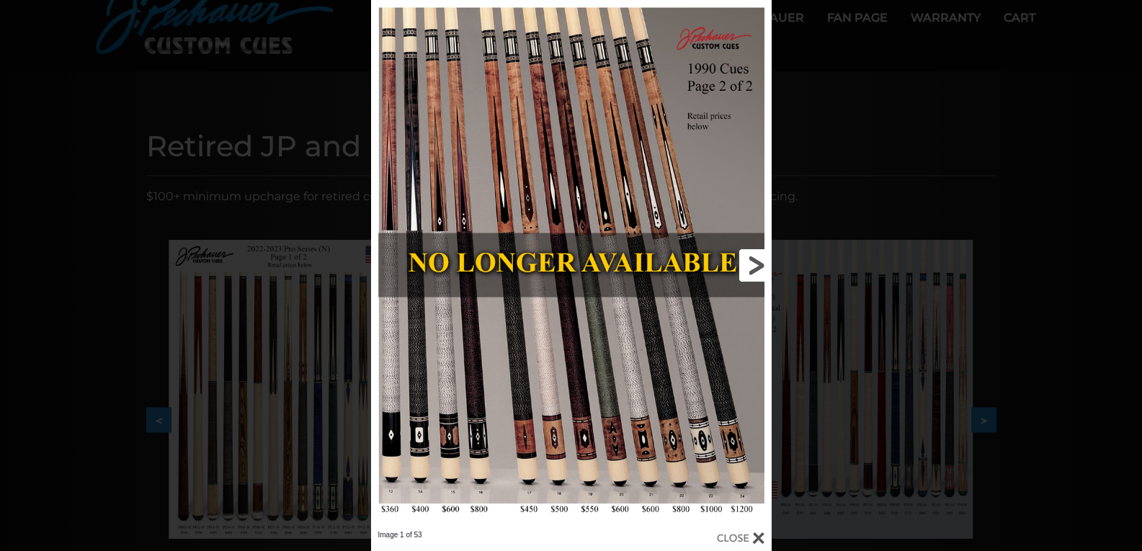
click at [755, 265] on link at bounding box center [681, 265] width 180 height 530
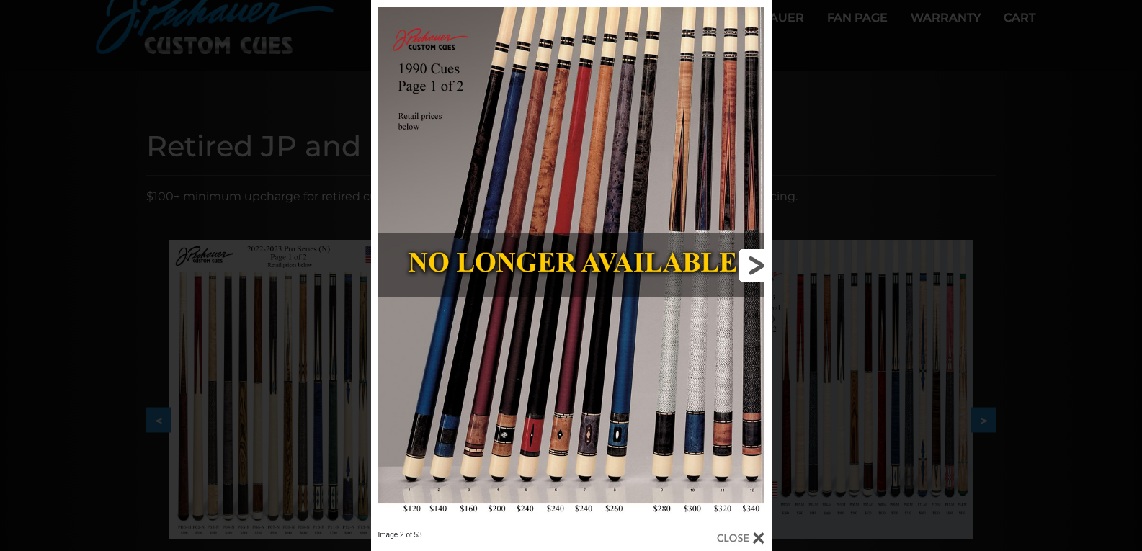
click at [756, 263] on link at bounding box center [681, 265] width 180 height 530
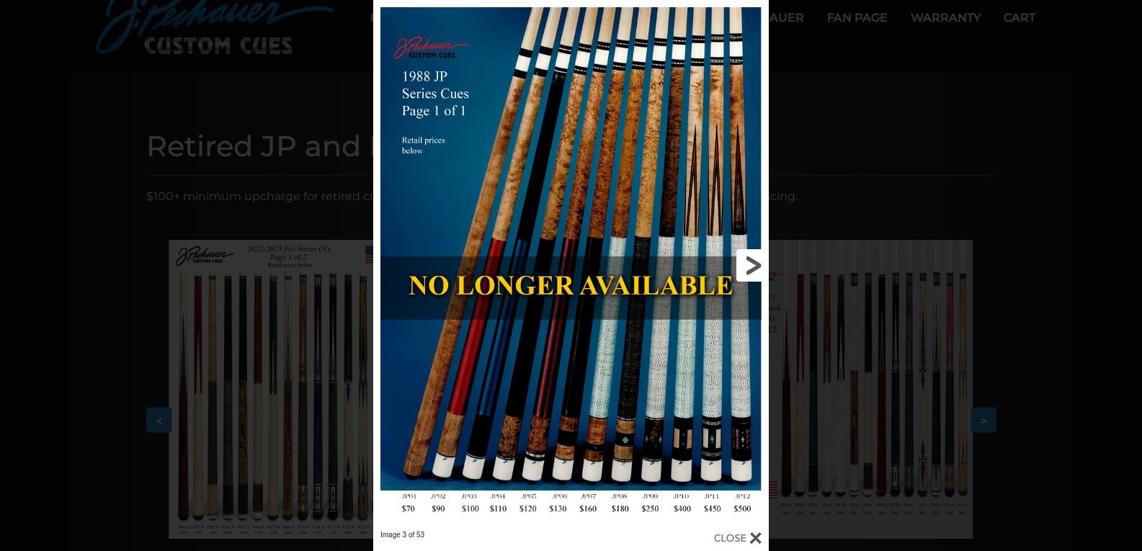
click at [756, 263] on link at bounding box center [680, 265] width 178 height 530
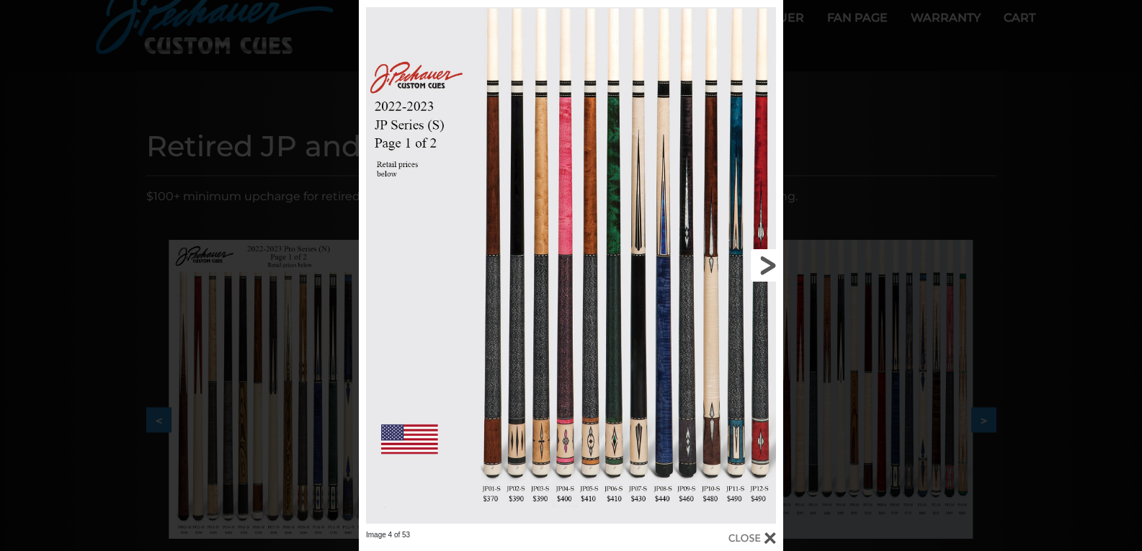
click at [765, 264] on link at bounding box center [687, 265] width 191 height 530
